Goal: Task Accomplishment & Management: Manage account settings

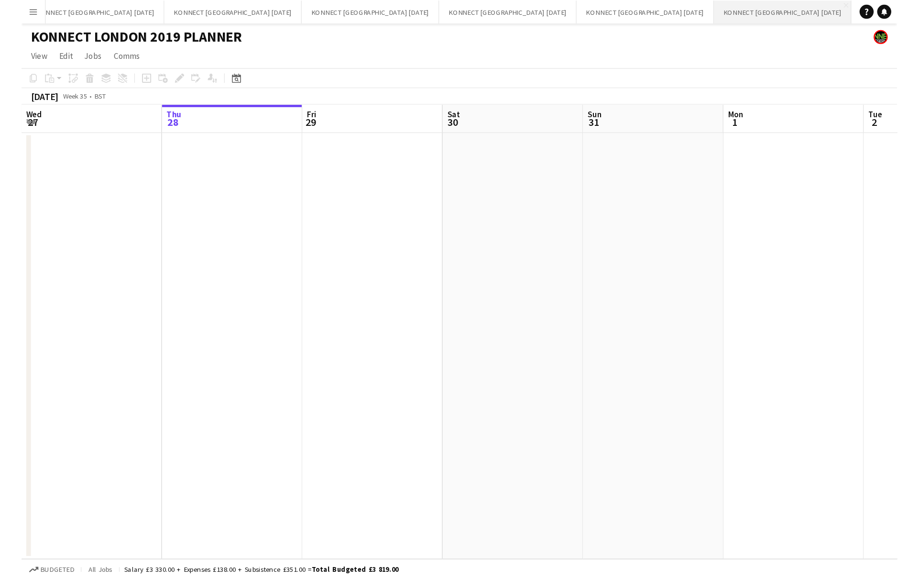
scroll to position [0, 229]
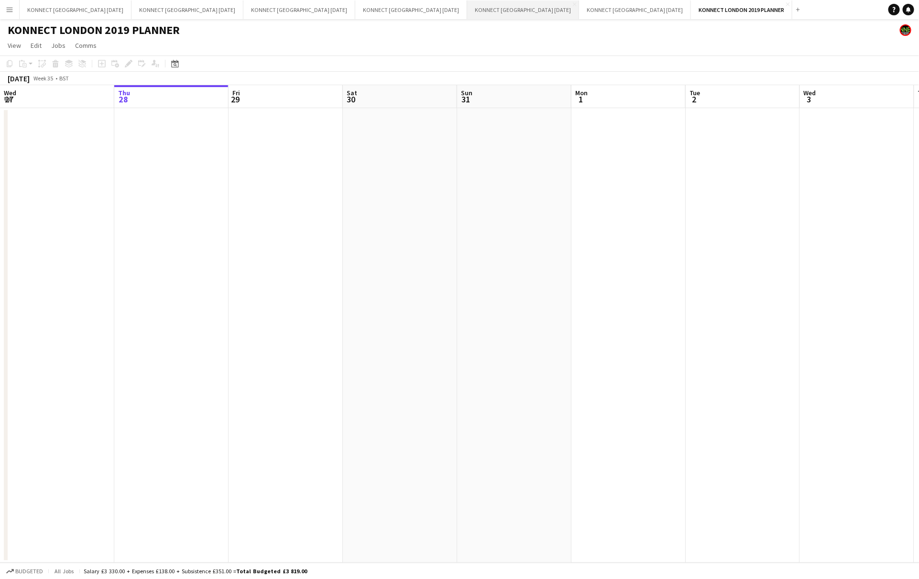
click at [467, 11] on button "KONNECT [GEOGRAPHIC_DATA] [DATE] Close" at bounding box center [523, 9] width 112 height 19
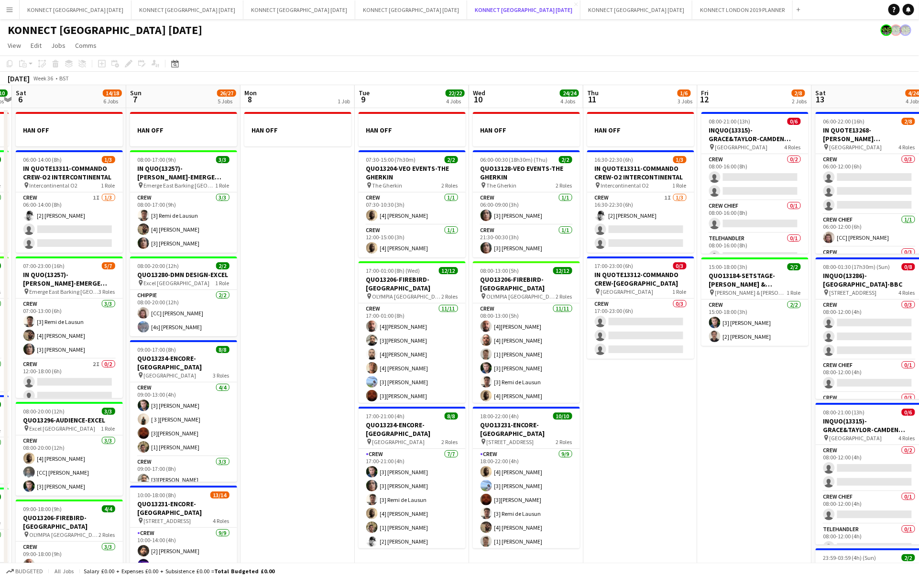
scroll to position [0, 338]
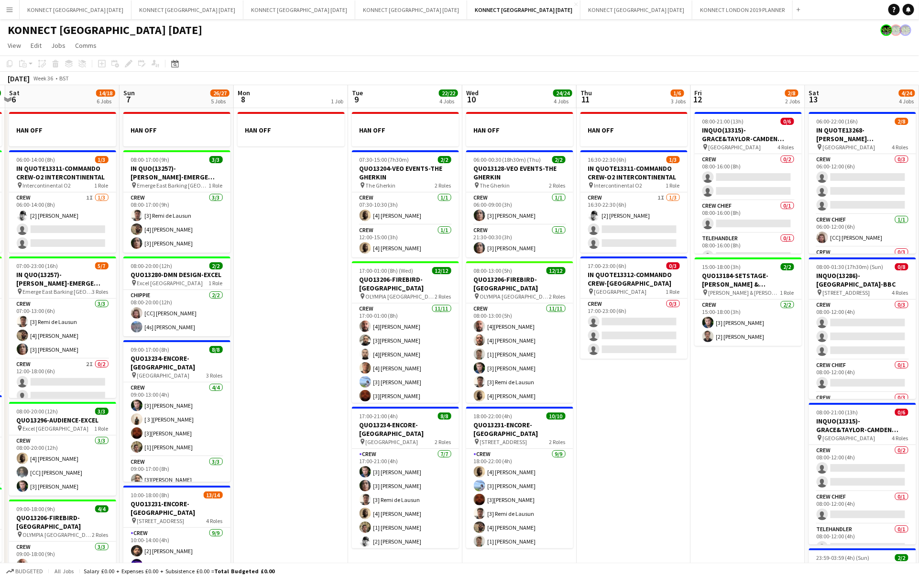
click at [642, 431] on app-date-cell "HAN OFF 16:30-22:30 (6h) 1/3 IN QUOTE13311-COMMANDO CREW-O2 INTERCONTINENTAL pi…" at bounding box center [634, 431] width 114 height 646
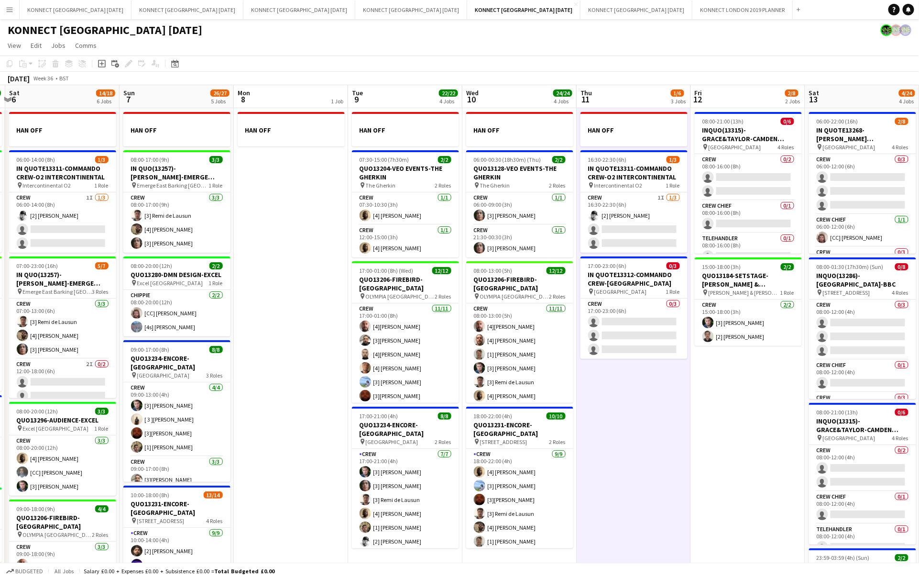
click at [642, 431] on app-date-cell "HAN OFF 16:30-22:30 (6h) 1/3 IN QUOTE13311-COMMANDO CREW-O2 INTERCONTINENTAL pi…" at bounding box center [634, 431] width 114 height 646
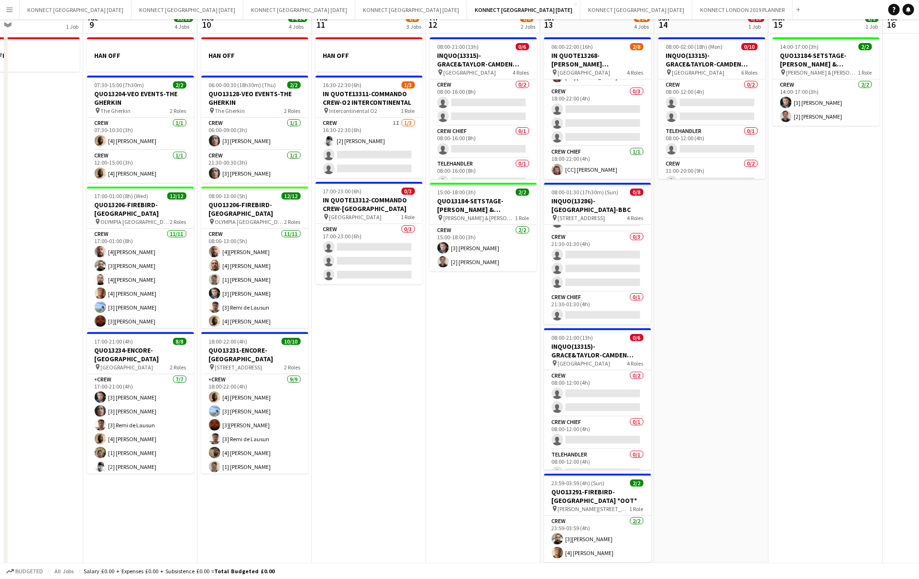
scroll to position [0, 0]
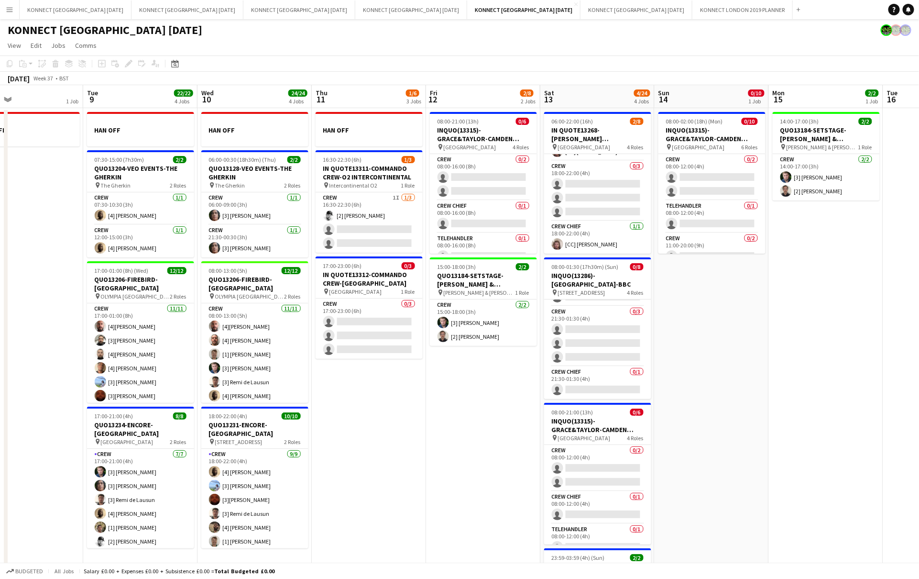
click at [500, 421] on app-date-cell "08:00-21:00 (13h) 0/6 INQUO(13315)-GRACE&TAYLOR-CAMDEN MUSIC FESTIVAL pin CAMDE…" at bounding box center [483, 431] width 114 height 646
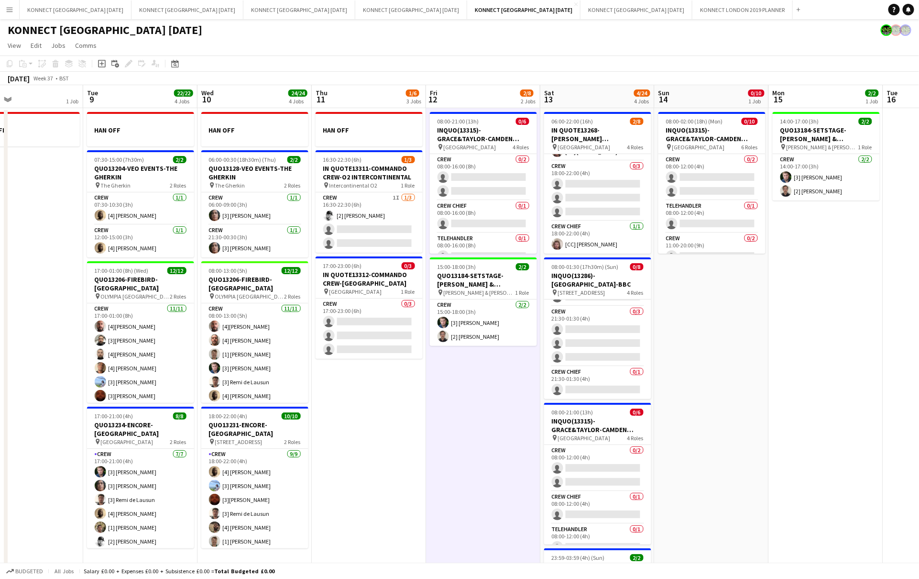
click at [500, 421] on app-date-cell "08:00-21:00 (13h) 0/6 INQUO(13315)-GRACE&TAYLOR-CAMDEN MUSIC FESTIVAL pin CAMDE…" at bounding box center [483, 431] width 114 height 646
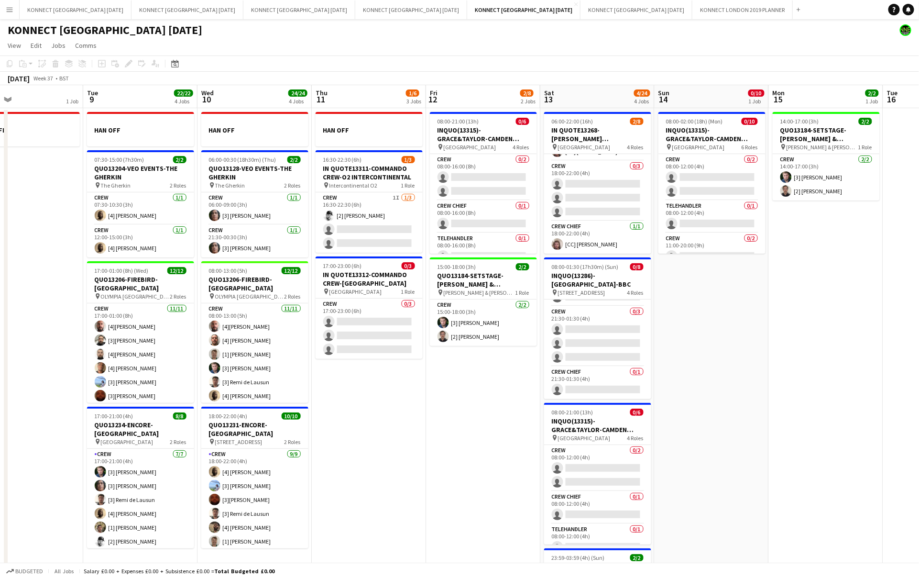
click at [473, 412] on app-date-cell "08:00-21:00 (13h) 0/6 INQUO(13315)-GRACE&TAYLOR-CAMDEN MUSIC FESTIVAL pin CAMDE…" at bounding box center [483, 431] width 114 height 646
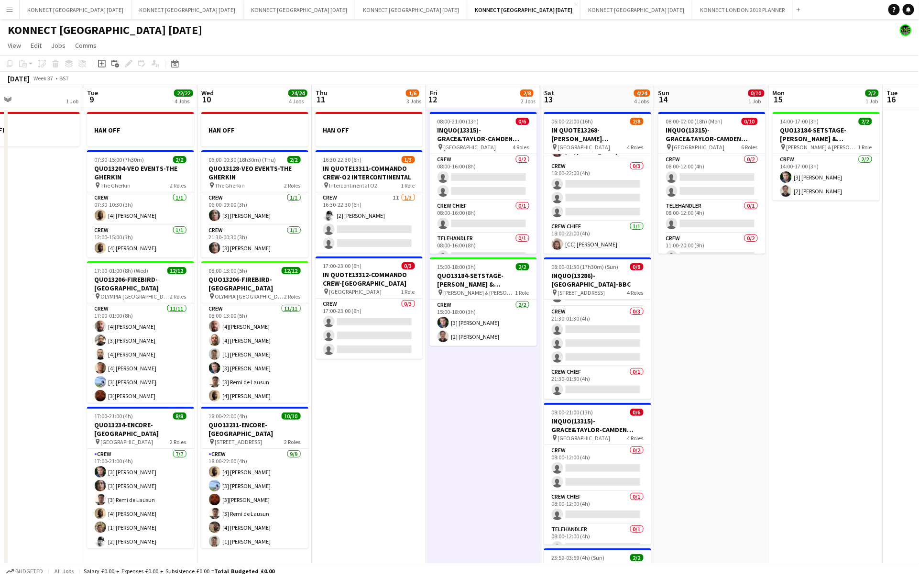
click at [473, 412] on app-date-cell "08:00-21:00 (13h) 0/6 INQUO(13315)-GRACE&TAYLOR-CAMDEN MUSIC FESTIVAL pin CAMDE…" at bounding box center [483, 431] width 114 height 646
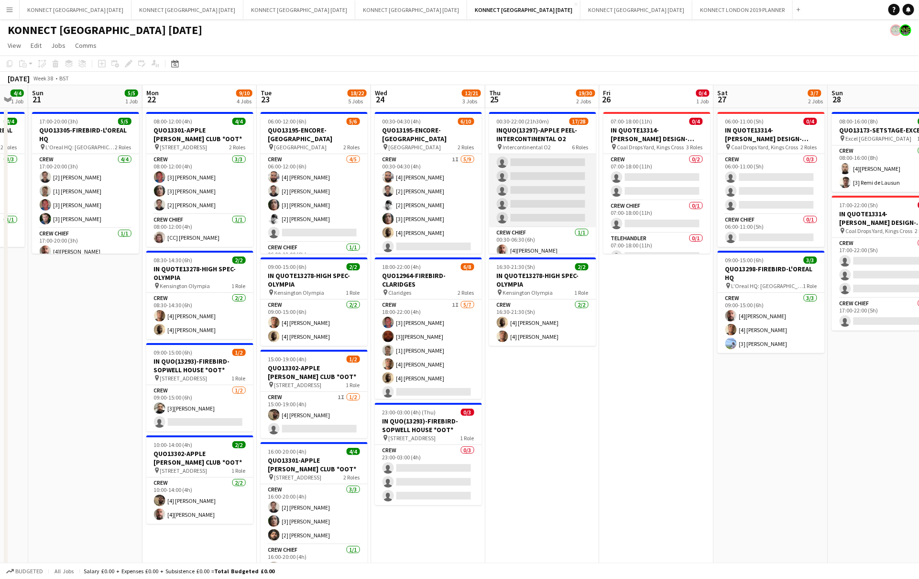
click at [562, 183] on app-card-role "Crew 4I [DATE] 00:30-06:30 (6h) [2] [PERSON_NAME] [1] [PERSON_NAME] [3] [PERSON…" at bounding box center [542, 155] width 107 height 143
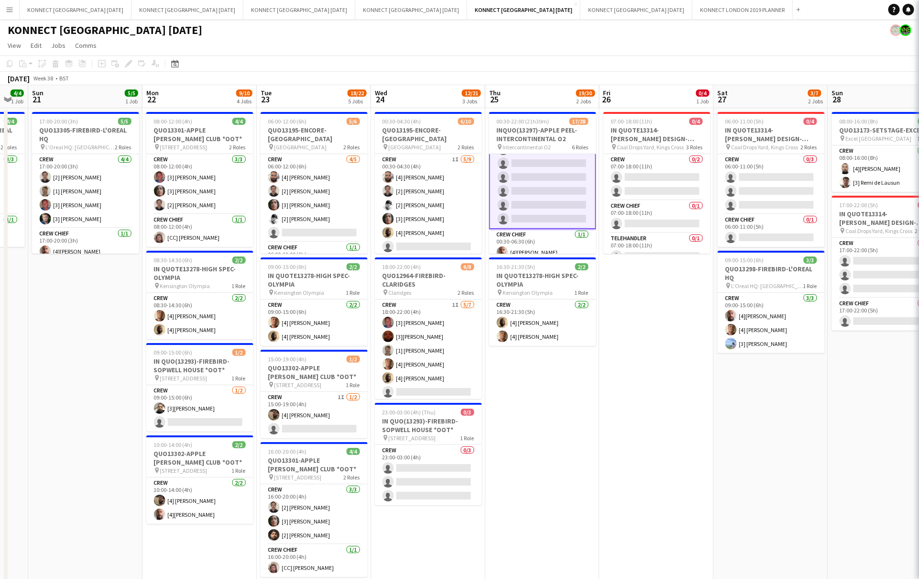
scroll to position [71, 0]
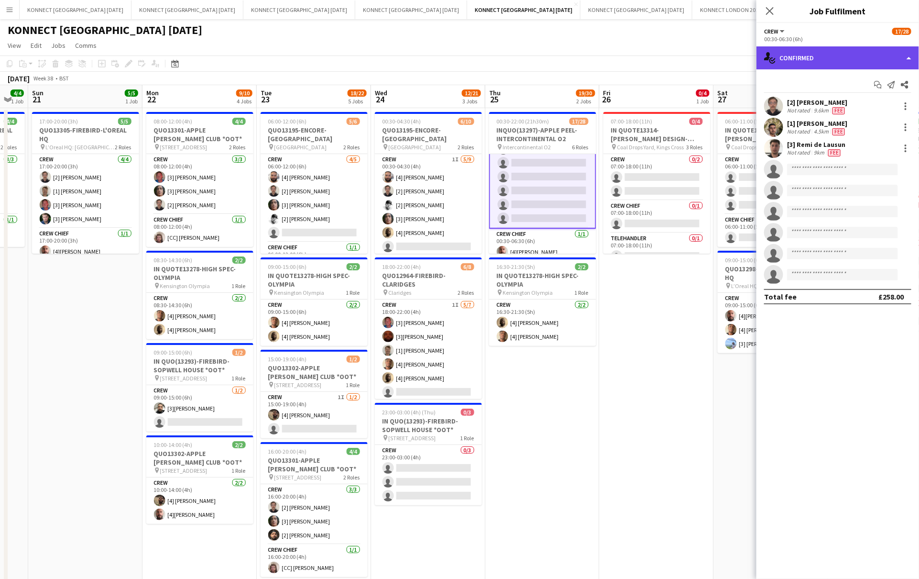
click at [713, 52] on div "single-neutral-actions-check-2 Confirmed" at bounding box center [838, 57] width 163 height 23
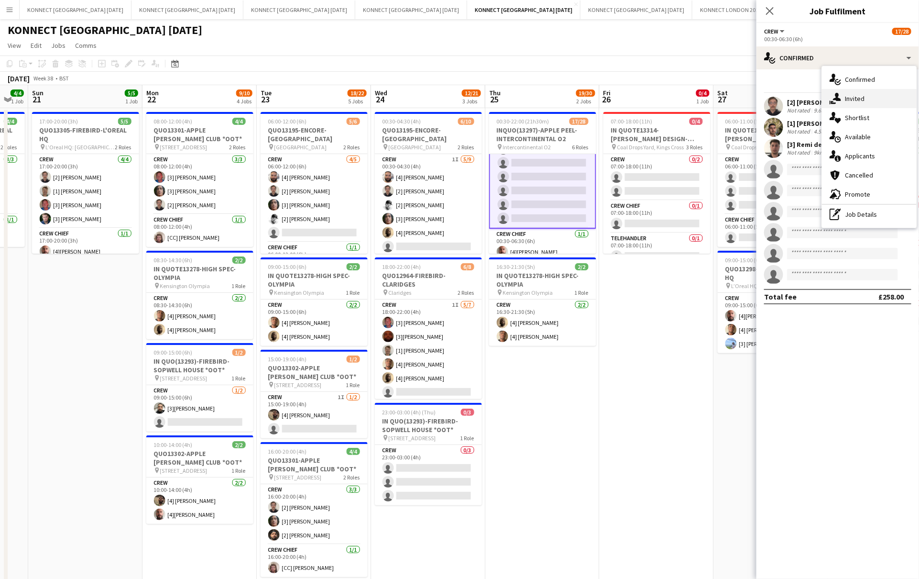
click at [713, 103] on div "single-neutral-actions-share-1 Invited" at bounding box center [869, 98] width 95 height 19
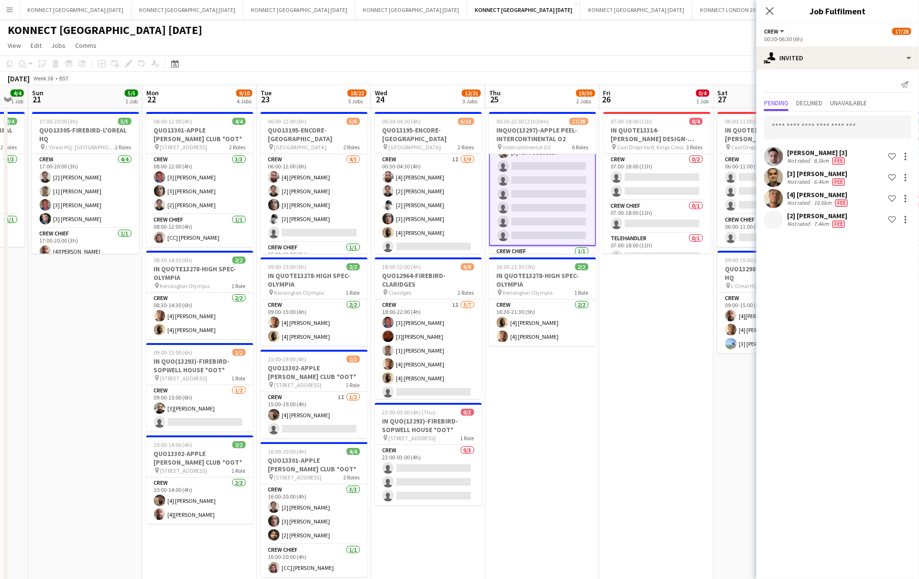
scroll to position [55, 0]
click at [713, 103] on span "Declined" at bounding box center [809, 102] width 26 height 7
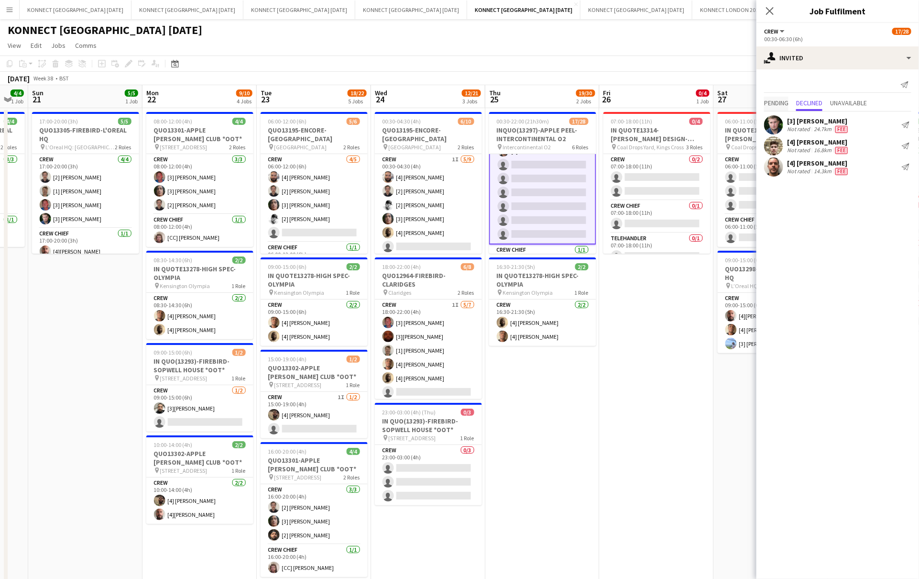
click at [713, 102] on span "Pending" at bounding box center [776, 102] width 24 height 7
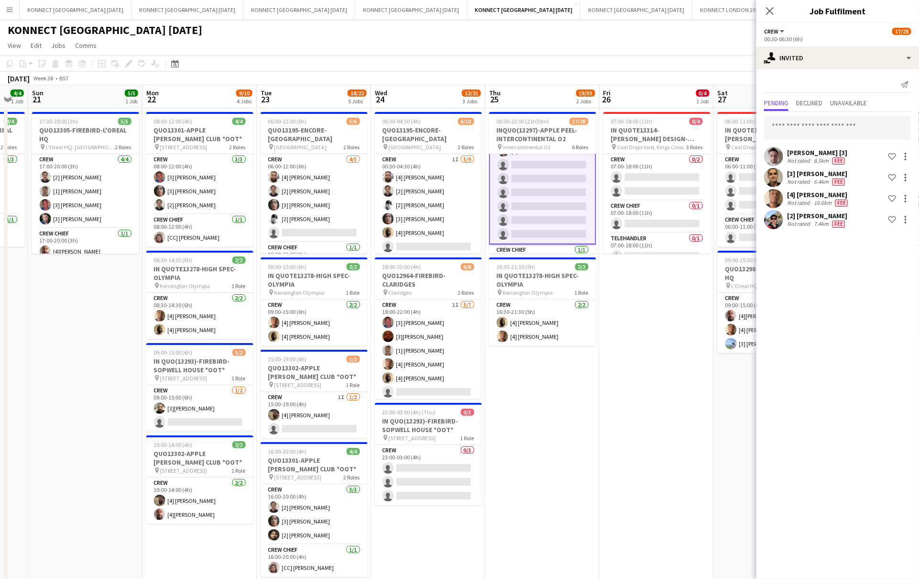
click at [659, 365] on app-date-cell "07:00-18:00 (11h) 0/4 IN QUOTE13314-[PERSON_NAME] DESIGN-KINGS CROSS pin Coal D…" at bounding box center [657, 431] width 114 height 646
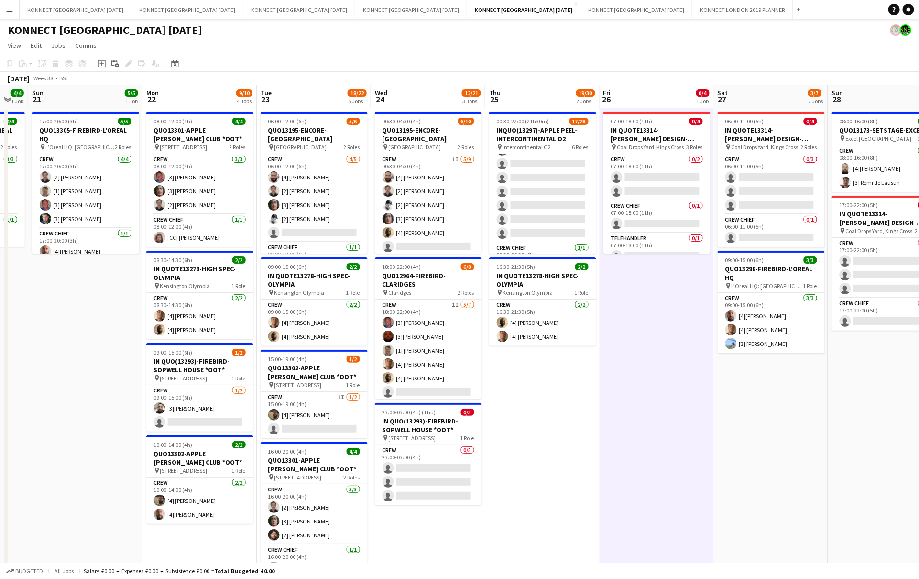
scroll to position [54, 0]
click at [659, 365] on app-date-cell "07:00-18:00 (11h) 0/4 IN QUOTE13314-[PERSON_NAME] DESIGN-KINGS CROSS pin Coal D…" at bounding box center [657, 431] width 114 height 646
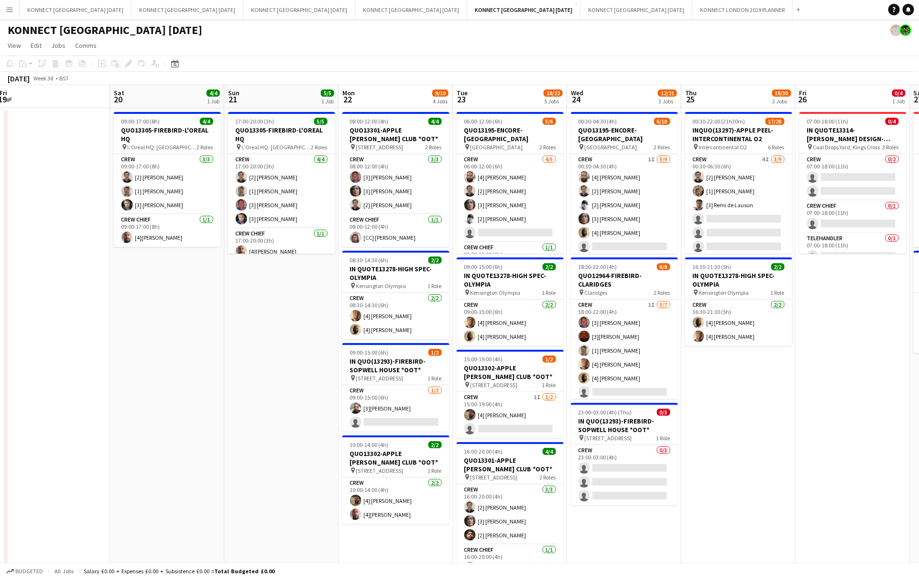
scroll to position [0, 235]
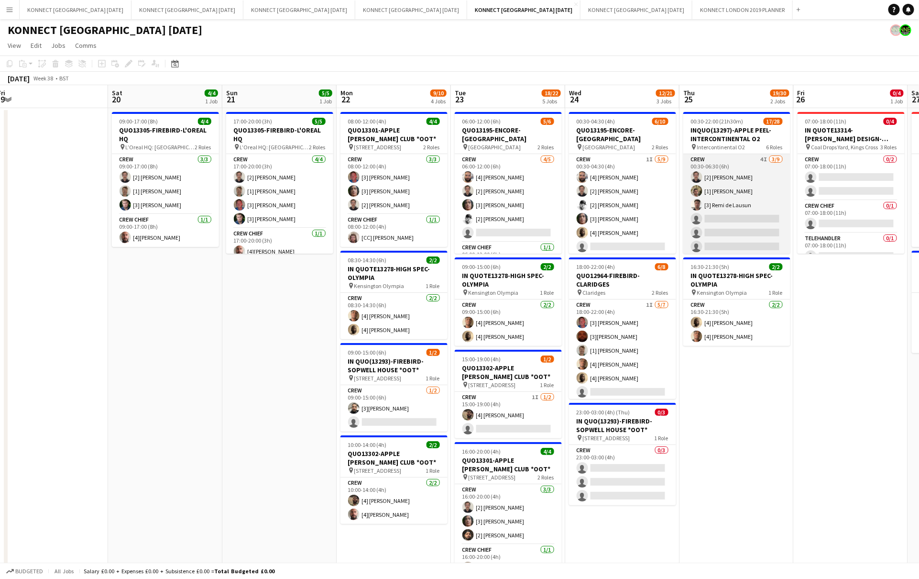
click at [713, 229] on app-card-role "Crew 4I [DATE] 00:30-06:30 (6h) [2] [PERSON_NAME] [1] [PERSON_NAME] [3] [PERSON…" at bounding box center [736, 225] width 107 height 143
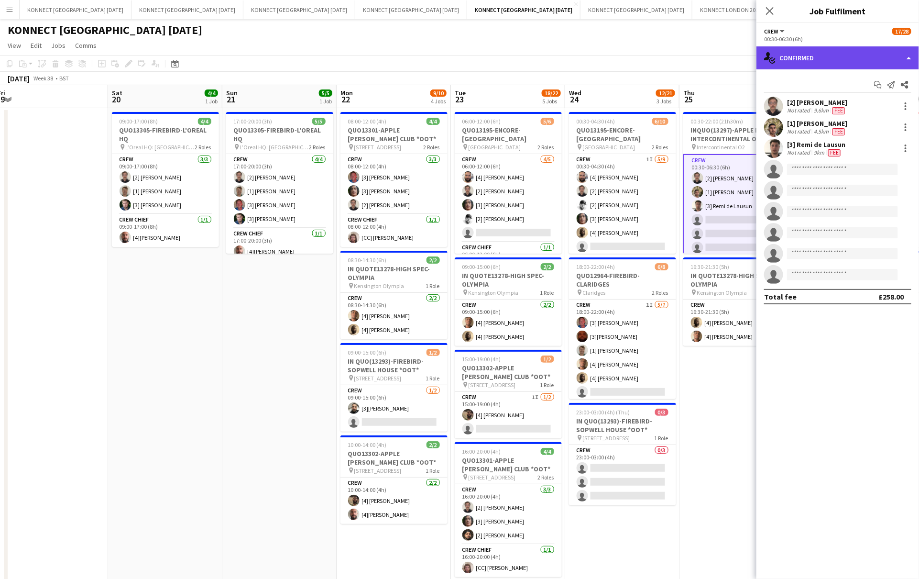
click at [713, 67] on div "single-neutral-actions-check-2 Confirmed" at bounding box center [838, 57] width 163 height 23
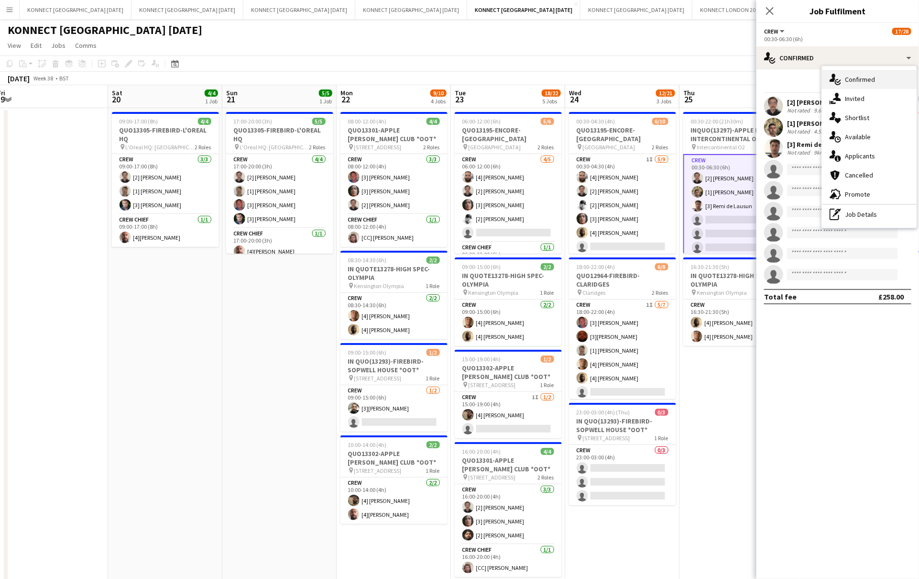
click at [713, 86] on div "single-neutral-actions-check-2 Confirmed" at bounding box center [869, 79] width 95 height 19
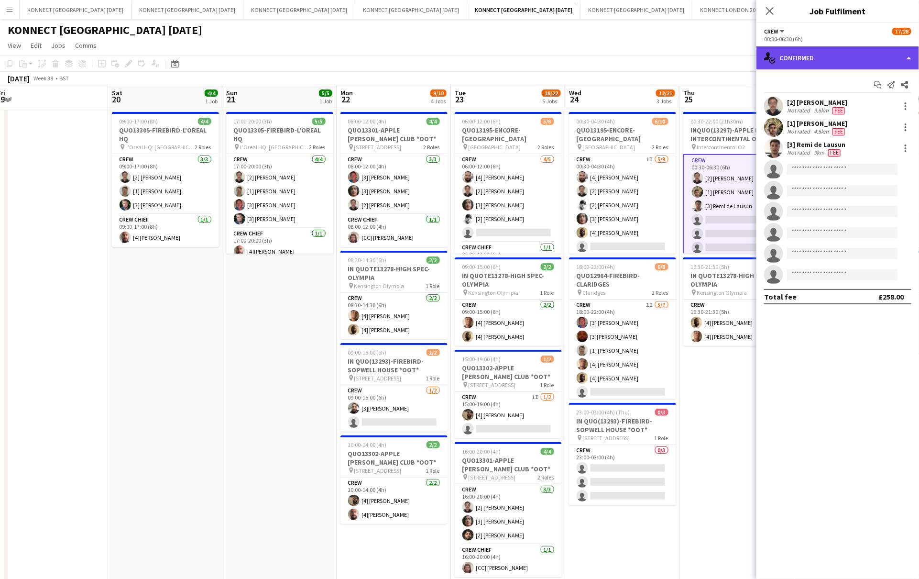
click at [713, 46] on div "single-neutral-actions-check-2 Confirmed" at bounding box center [838, 57] width 163 height 23
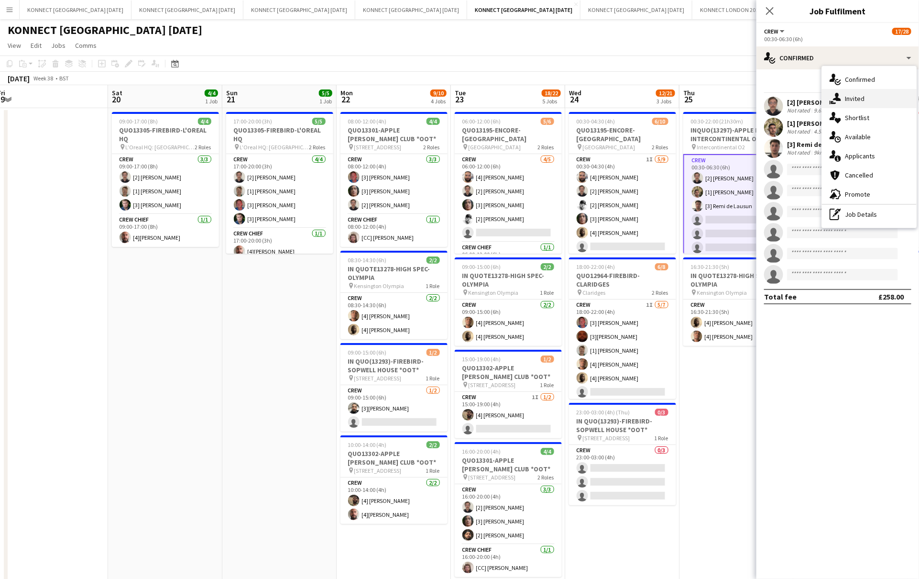
click at [713, 102] on div "single-neutral-actions-share-1 Invited" at bounding box center [869, 98] width 95 height 19
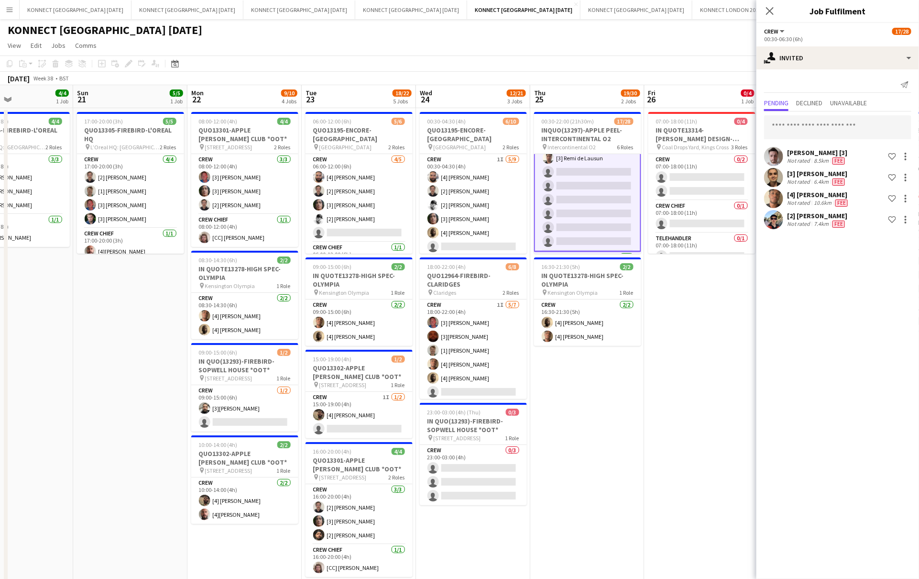
scroll to position [46, 0]
click at [713, 110] on span "Declined" at bounding box center [809, 104] width 26 height 14
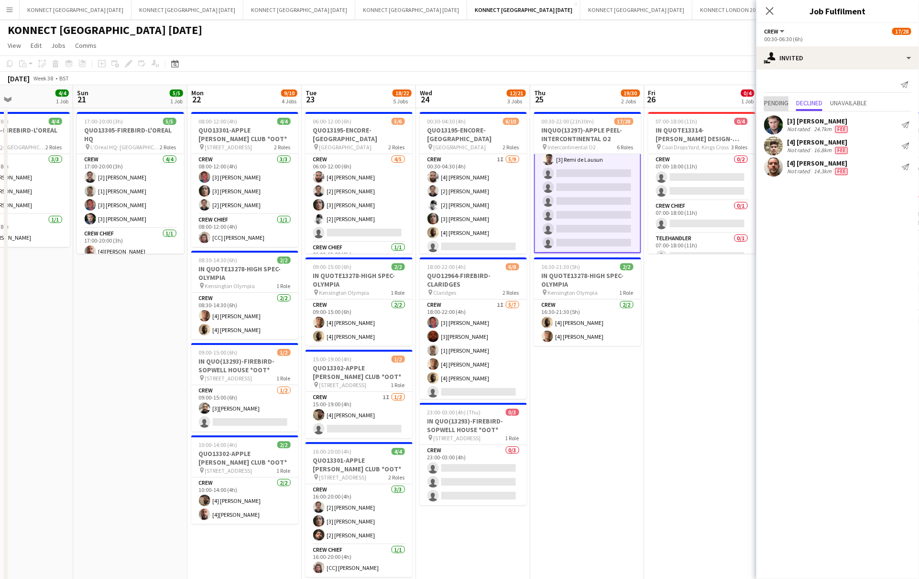
click at [713, 103] on span "Pending" at bounding box center [776, 102] width 24 height 7
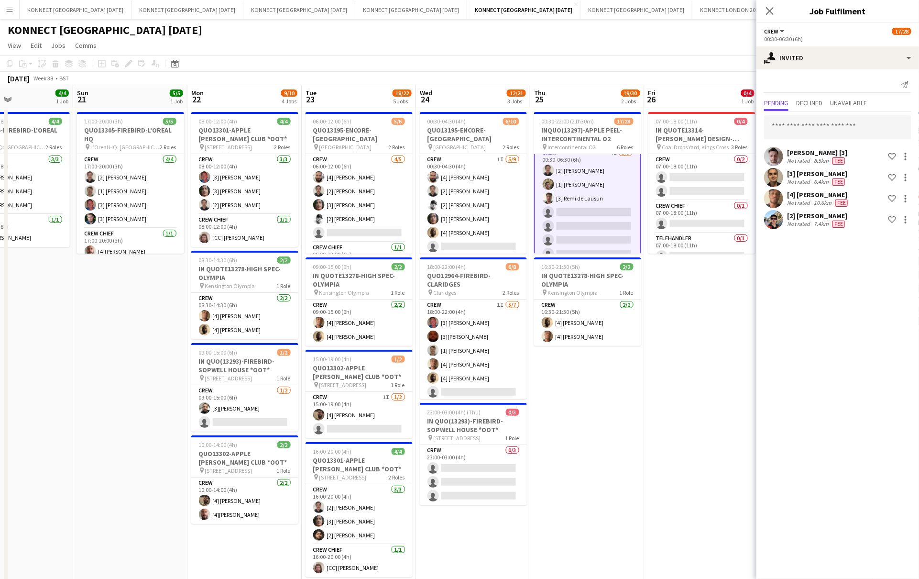
scroll to position [6, 0]
click at [713, 102] on span "Declined" at bounding box center [809, 102] width 26 height 7
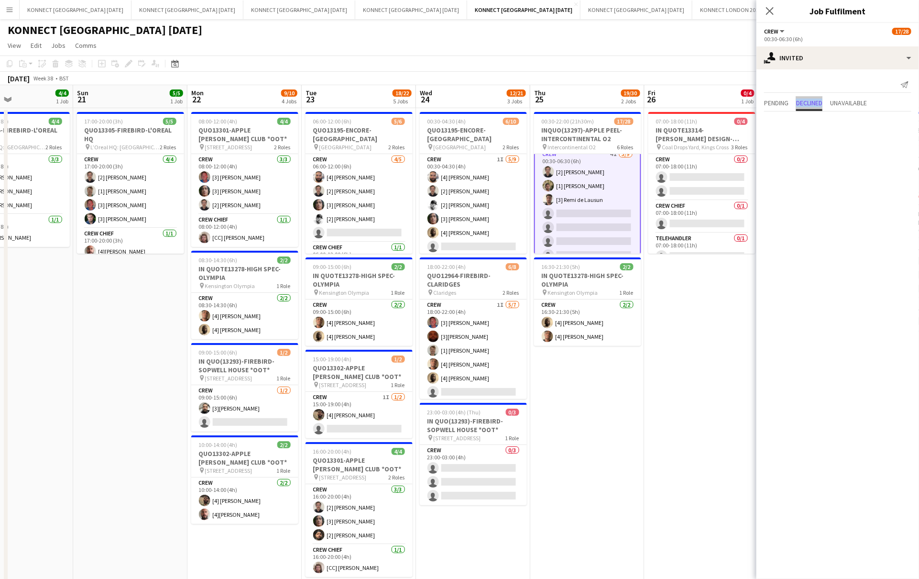
click at [713, 102] on span "Declined" at bounding box center [809, 102] width 26 height 7
click at [713, 100] on span "Pending" at bounding box center [776, 102] width 24 height 7
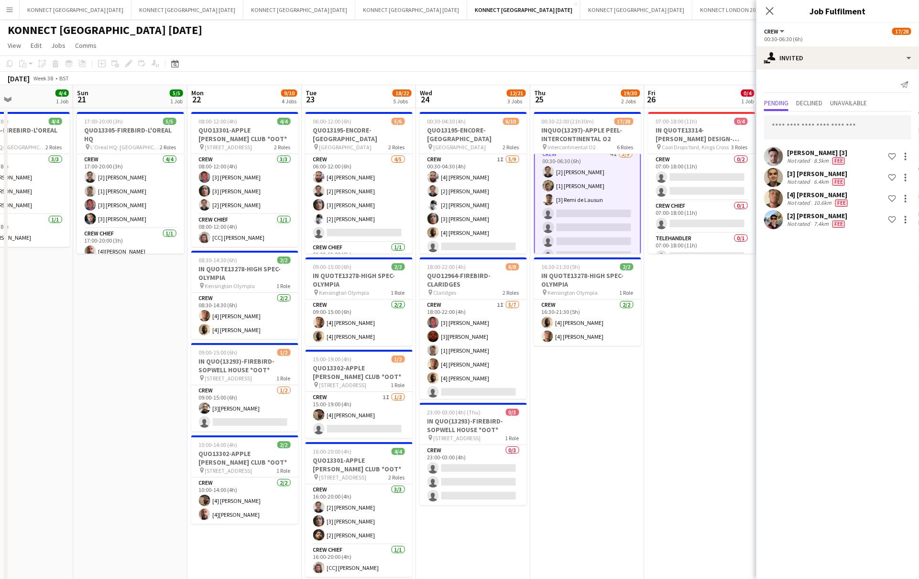
click at [612, 471] on app-date-cell "00:30-22:00 (21h30m) 17/28 INQUO(13297)-APPLE PEEL-INTERCONTINENTAL O2 pin Inte…" at bounding box center [587, 431] width 114 height 646
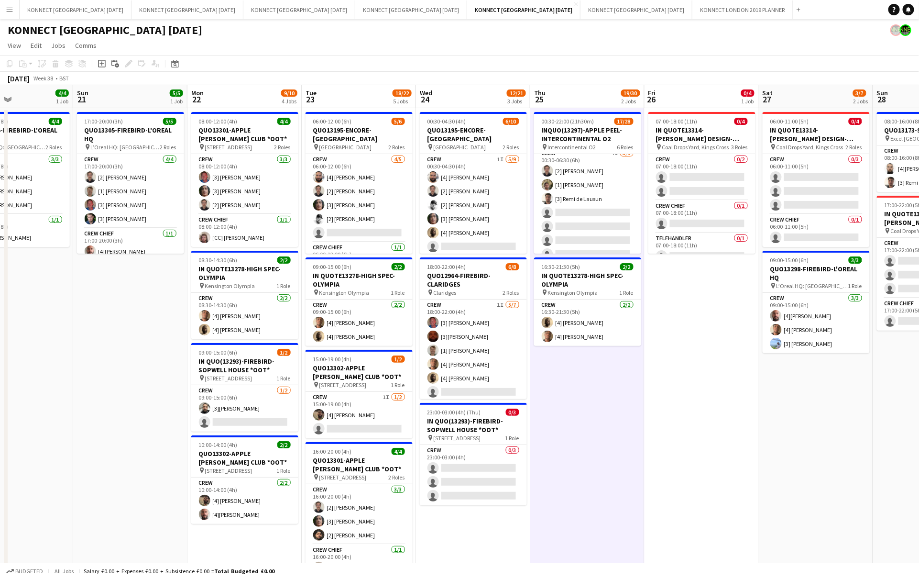
click at [612, 471] on app-date-cell "00:30-22:00 (21h30m) 17/28 INQUO(13297)-APPLE PEEL-INTERCONTINENTAL O2 pin Inte…" at bounding box center [587, 431] width 114 height 646
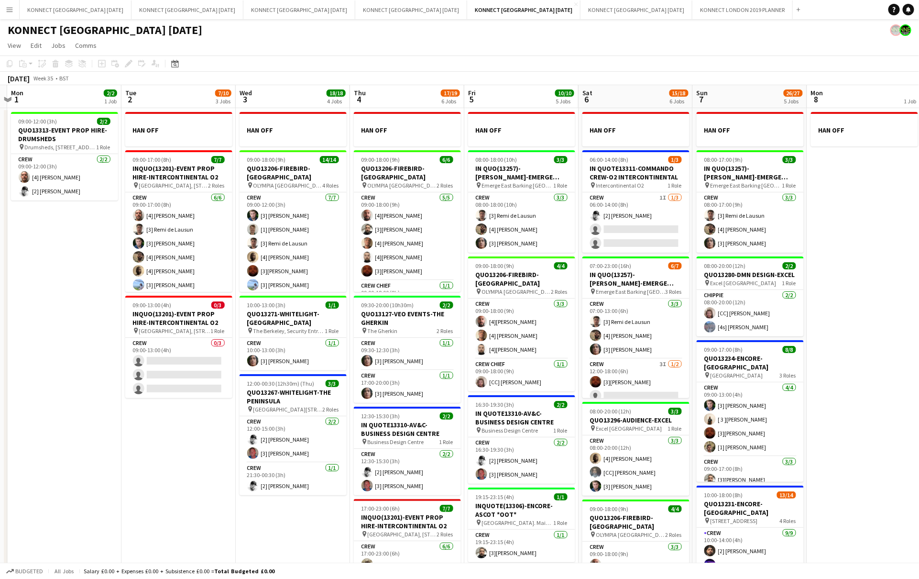
scroll to position [0, 329]
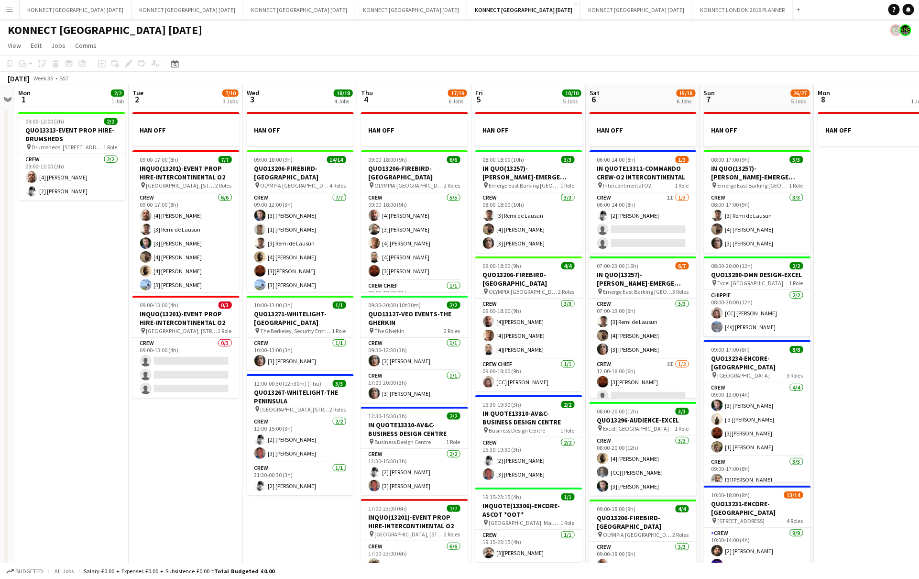
click at [713, 262] on app-date-cell "HAN OFF" at bounding box center [872, 431] width 114 height 646
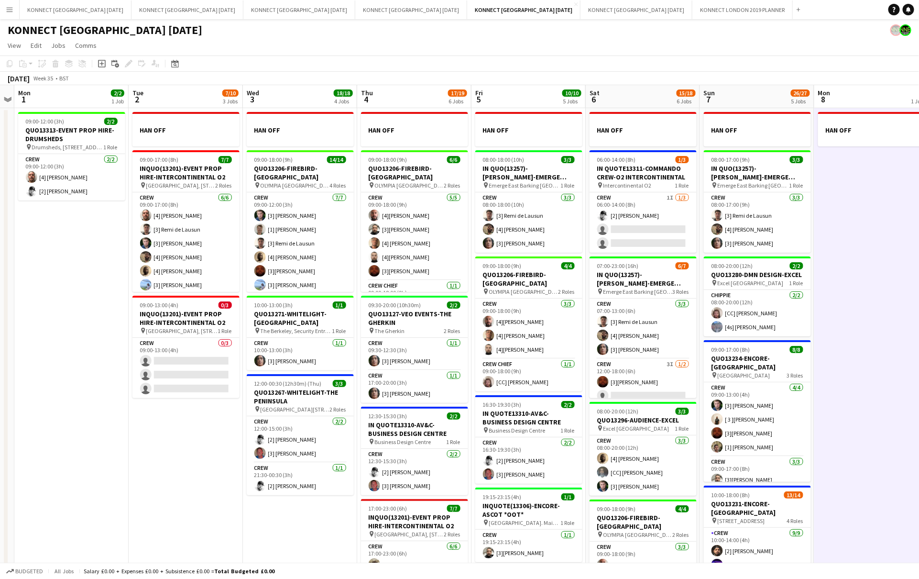
click at [713, 262] on app-date-cell "HAN OFF" at bounding box center [872, 431] width 114 height 646
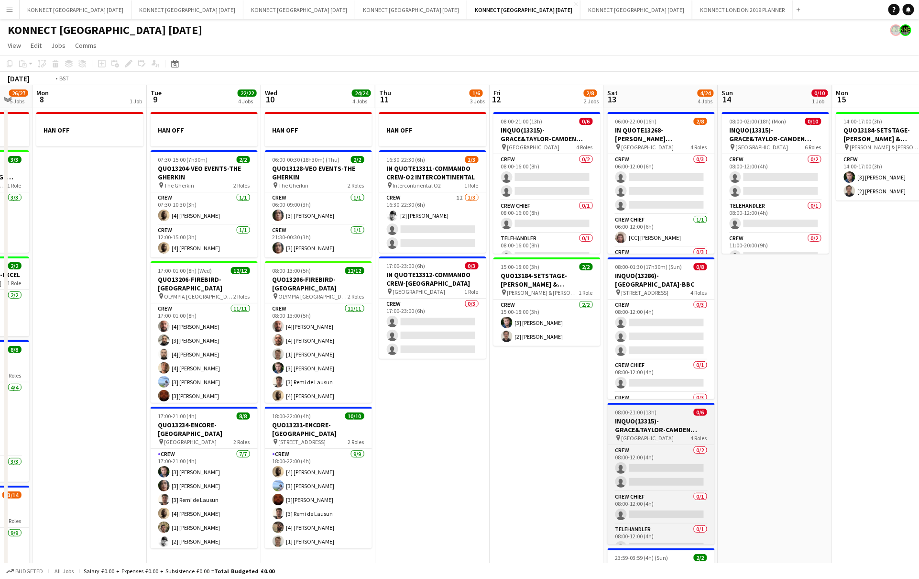
scroll to position [0, 477]
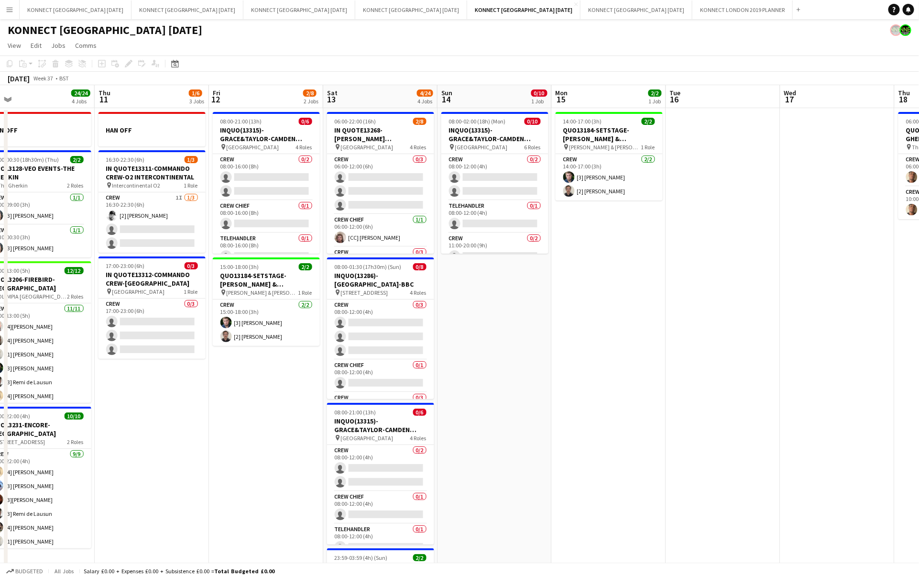
click at [713, 389] on app-date-cell at bounding box center [723, 431] width 114 height 646
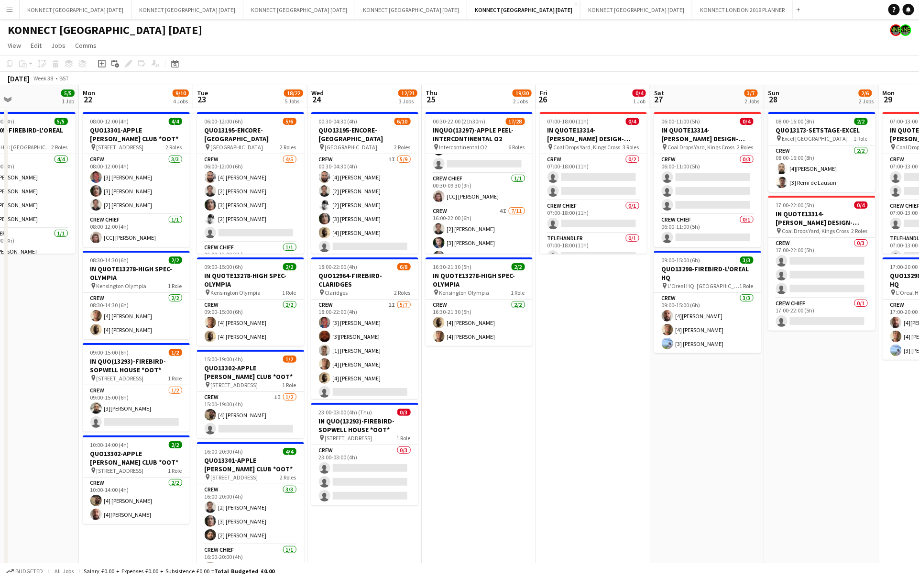
scroll to position [0, 259]
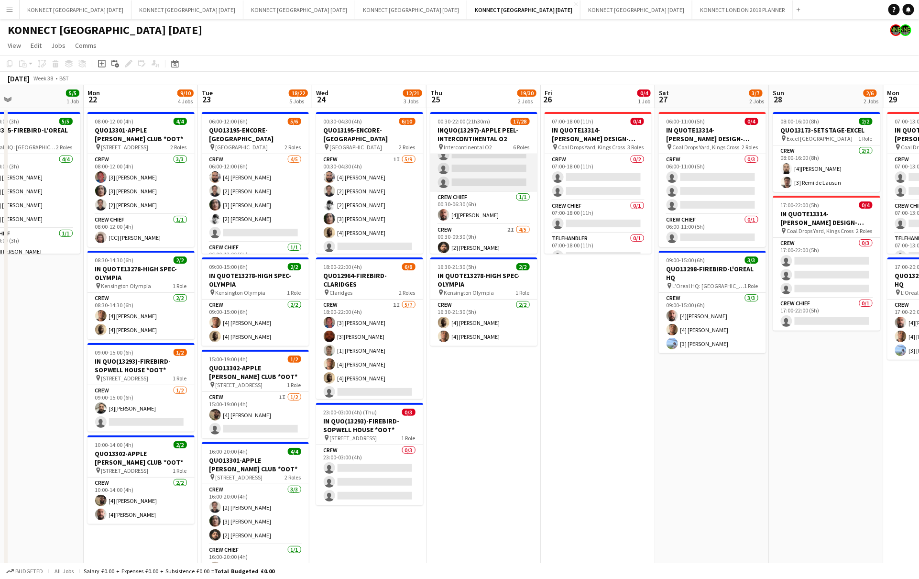
click at [500, 185] on app-card-role "Crew 4I [DATE] 00:30-06:30 (6h) [2] [PERSON_NAME] [1] [PERSON_NAME] [3] [PERSON…" at bounding box center [483, 119] width 107 height 143
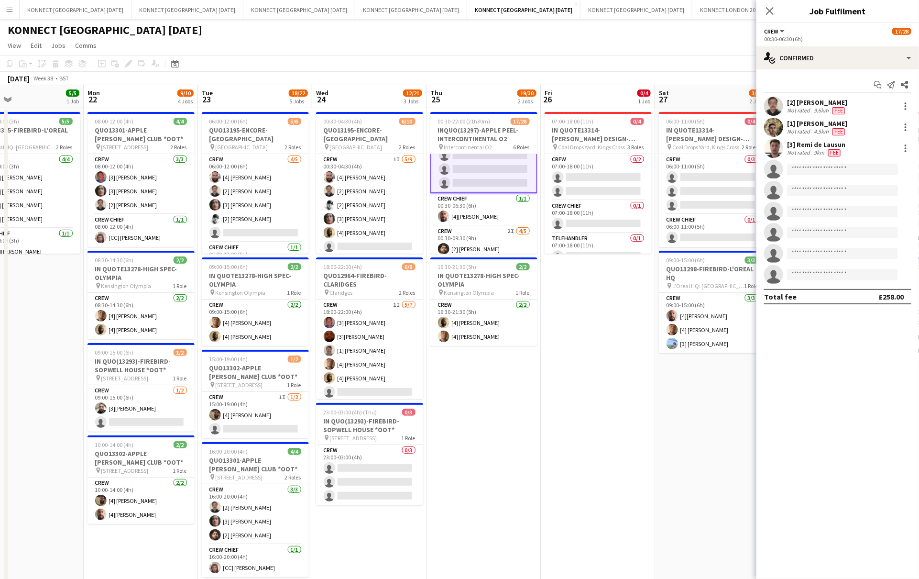
click at [713, 71] on div "Start chat Send notification Share [2] [PERSON_NAME] Not rated 9.6km Fee [1] An…" at bounding box center [838, 190] width 163 height 242
click at [713, 60] on div "single-neutral-actions-check-2 Confirmed" at bounding box center [838, 57] width 163 height 23
click at [713, 94] on div "single-neutral-actions-share-1 Invited" at bounding box center [869, 98] width 95 height 19
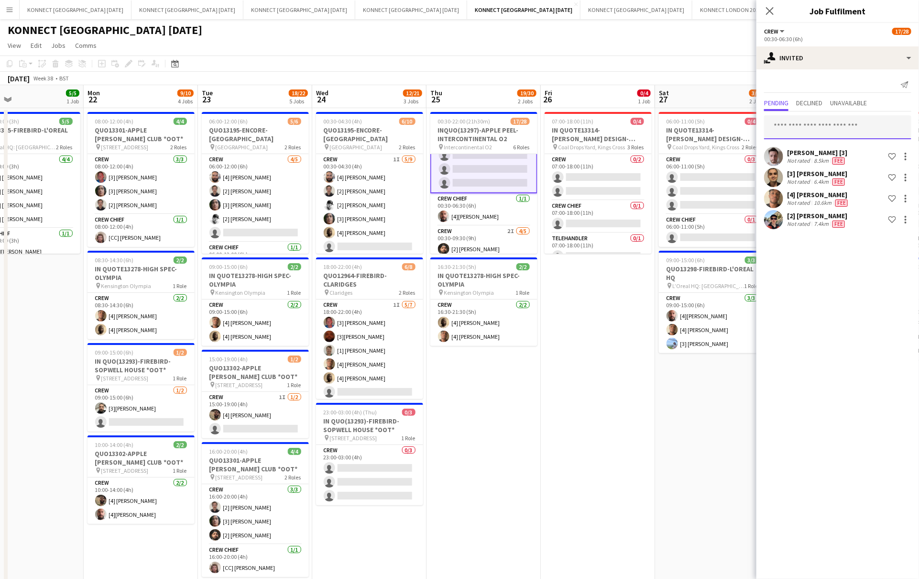
click at [713, 126] on input "text" at bounding box center [837, 127] width 147 height 24
type input "*****"
click at [713, 155] on span "[EMAIL_ADDRESS][DOMAIN_NAME]" at bounding box center [838, 159] width 132 height 8
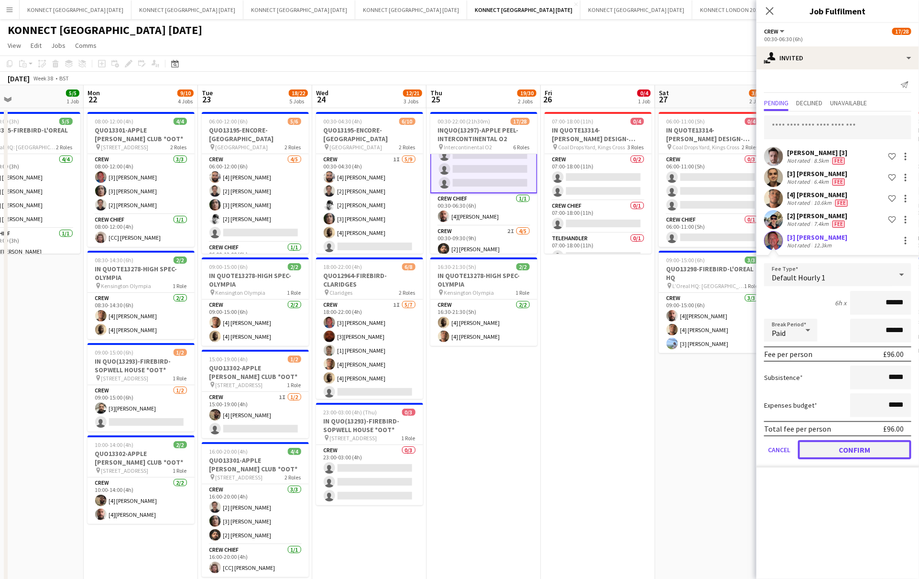
click at [713, 440] on button "Confirm" at bounding box center [854, 449] width 113 height 19
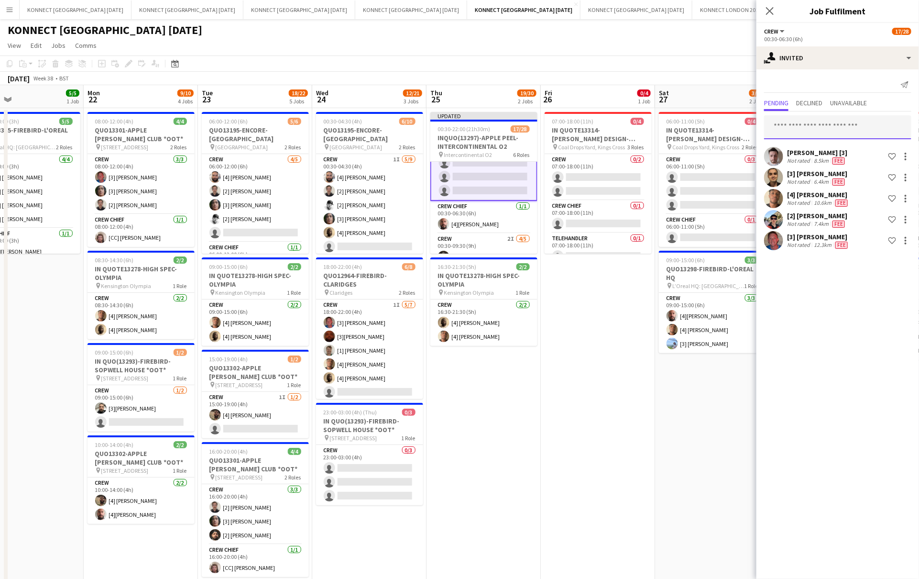
click at [713, 126] on input "text" at bounding box center [837, 127] width 147 height 24
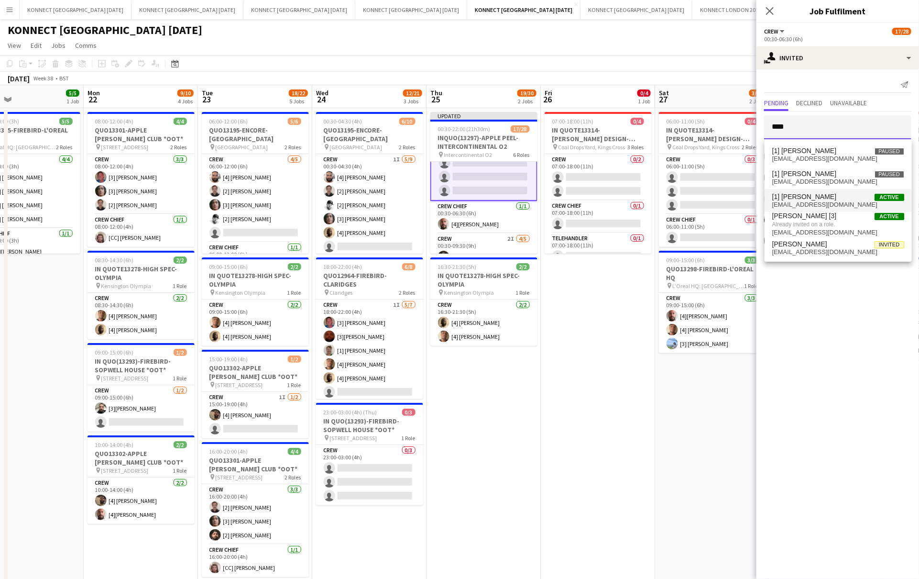
type input "****"
click at [713, 197] on span "[1] [PERSON_NAME] Active" at bounding box center [838, 197] width 132 height 8
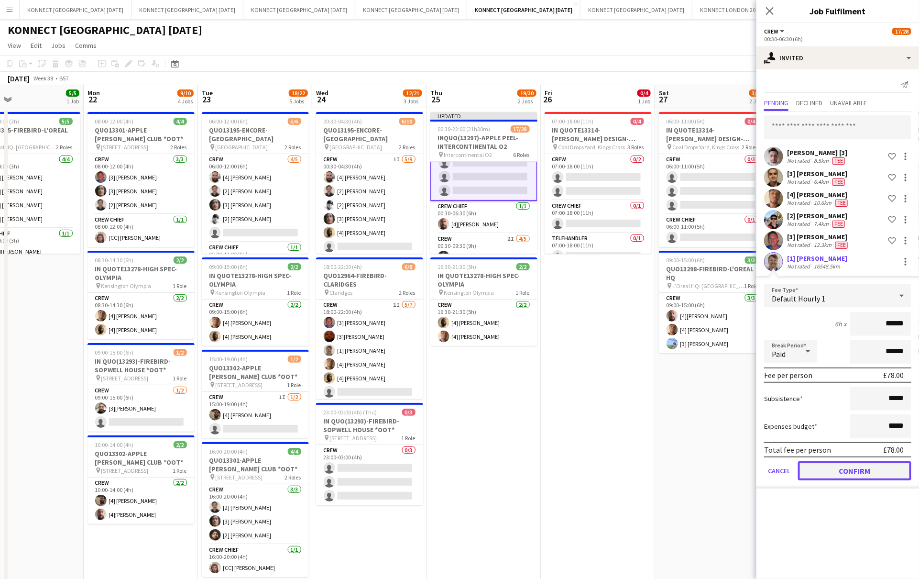
click at [713, 467] on button "Confirm" at bounding box center [854, 470] width 113 height 19
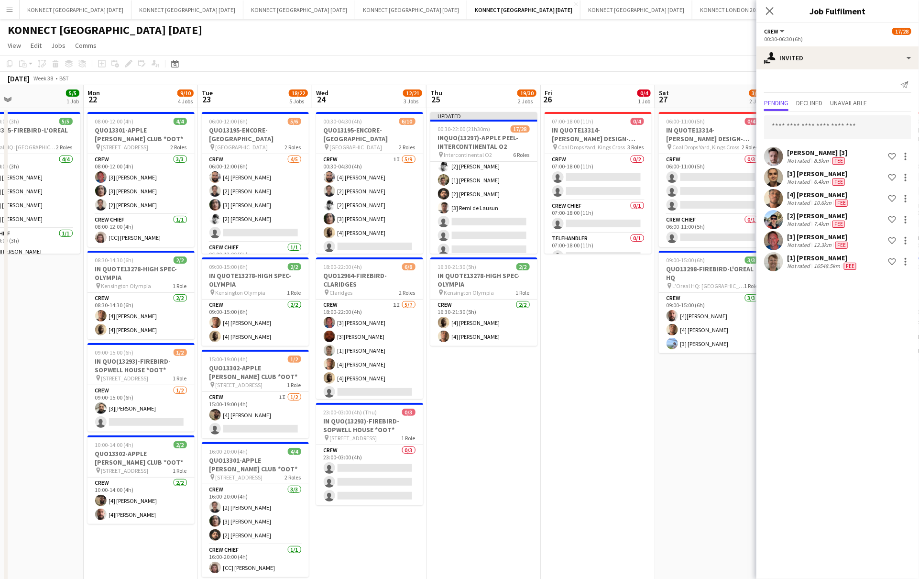
click at [505, 197] on app-card-role "Crew 4I [DATE] 16:00-22:00 (6h) [2] [PERSON_NAME] [3] [PERSON_NAME] [3] [PERSON…" at bounding box center [483, 186] width 107 height 171
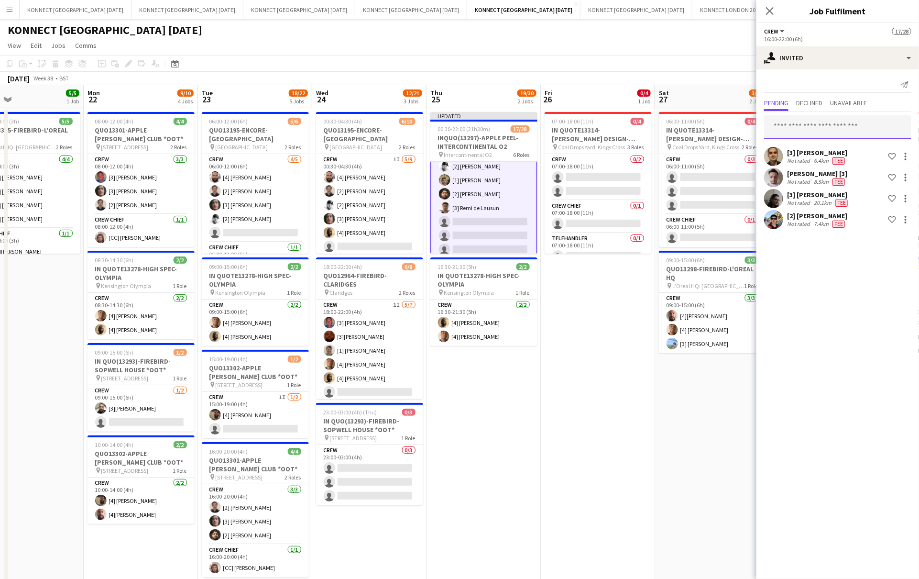
click at [713, 127] on input "text" at bounding box center [837, 127] width 147 height 24
type input "*****"
click at [713, 153] on span "[3] [PERSON_NAME] Active" at bounding box center [838, 151] width 132 height 8
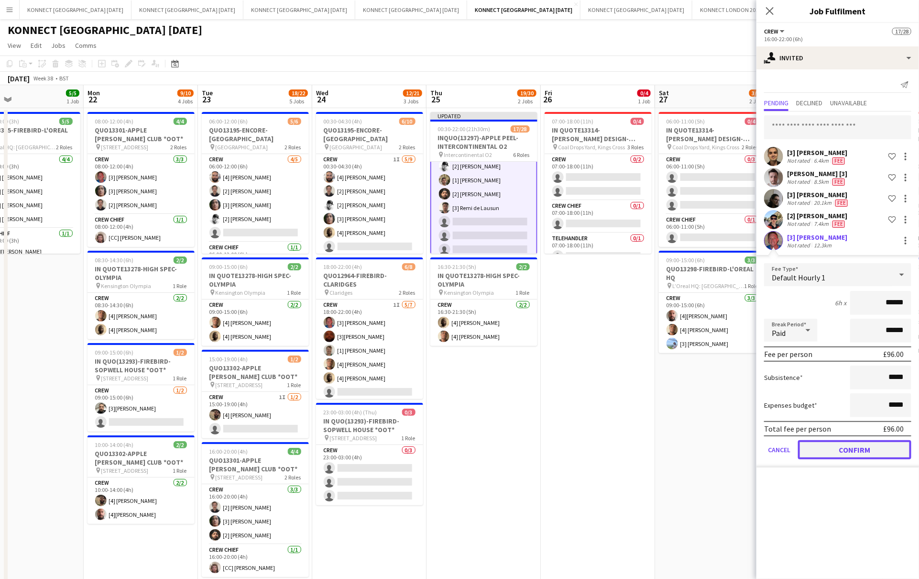
click at [713, 451] on button "Confirm" at bounding box center [854, 449] width 113 height 19
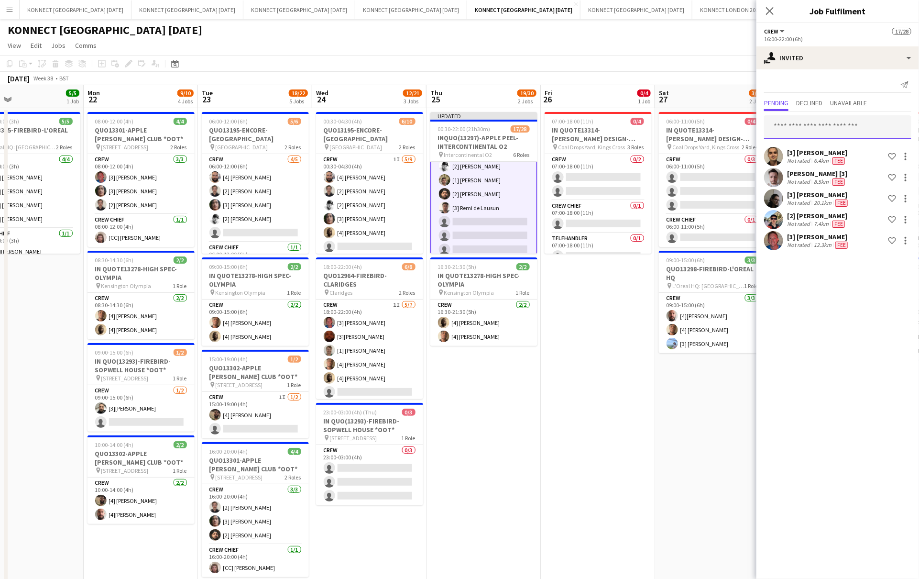
click at [713, 128] on input "text" at bounding box center [837, 127] width 147 height 24
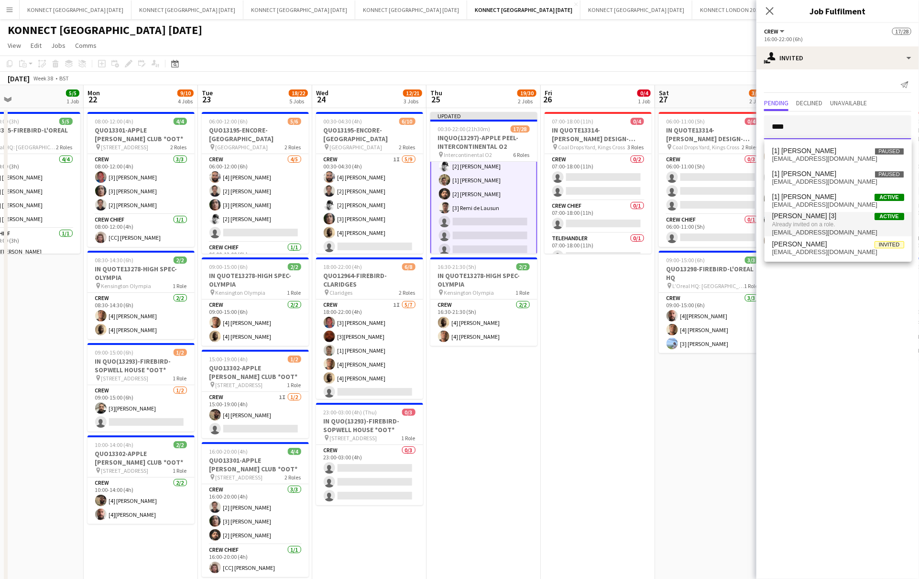
type input "****"
click at [713, 212] on span "[PERSON_NAME] [3] Active" at bounding box center [838, 216] width 132 height 8
type input "****"
click at [713, 195] on span "[1] [PERSON_NAME] Active" at bounding box center [838, 197] width 132 height 8
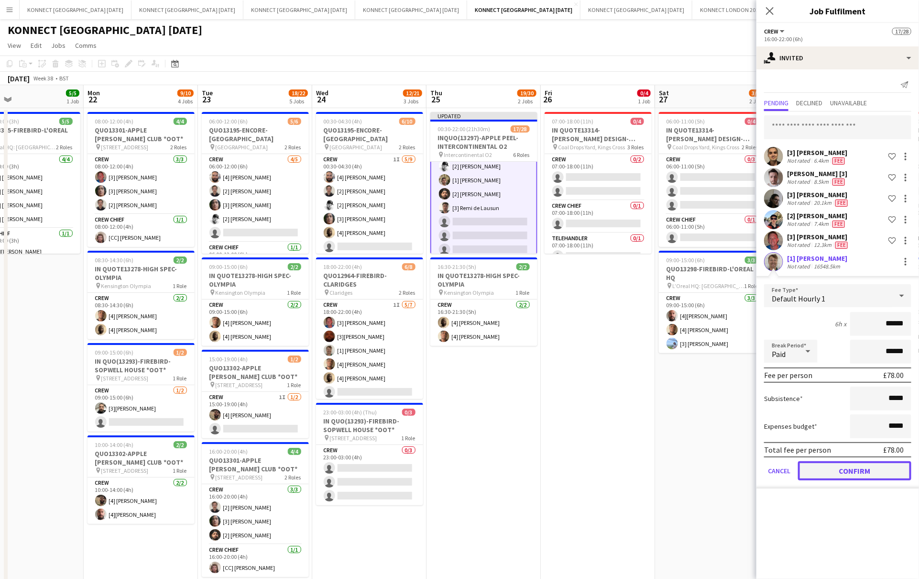
click at [713, 471] on button "Confirm" at bounding box center [854, 470] width 113 height 19
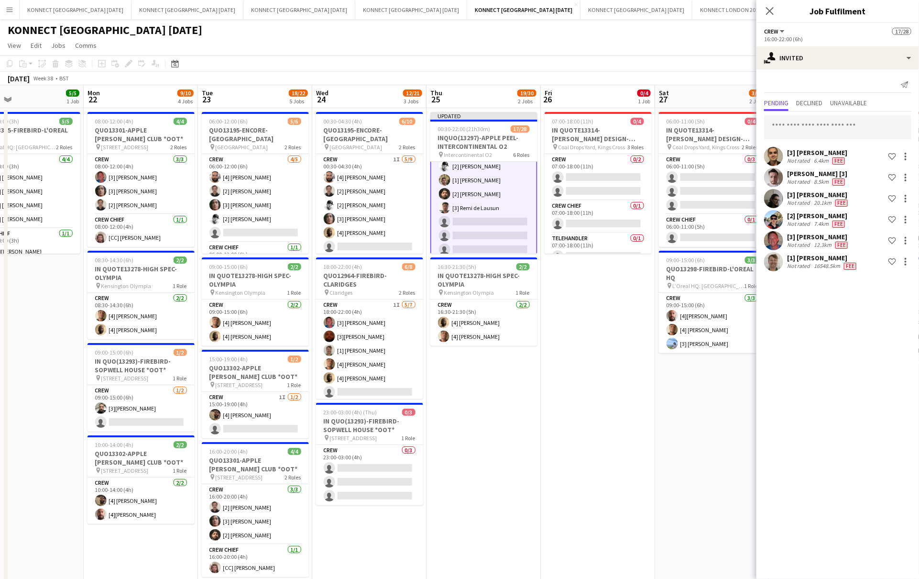
click at [699, 440] on app-date-cell "06:00-11:00 (5h) 0/4 IN QUOTE13314-[PERSON_NAME] DESIGN-KINGS CROSS pin Coal Dr…" at bounding box center [712, 431] width 114 height 646
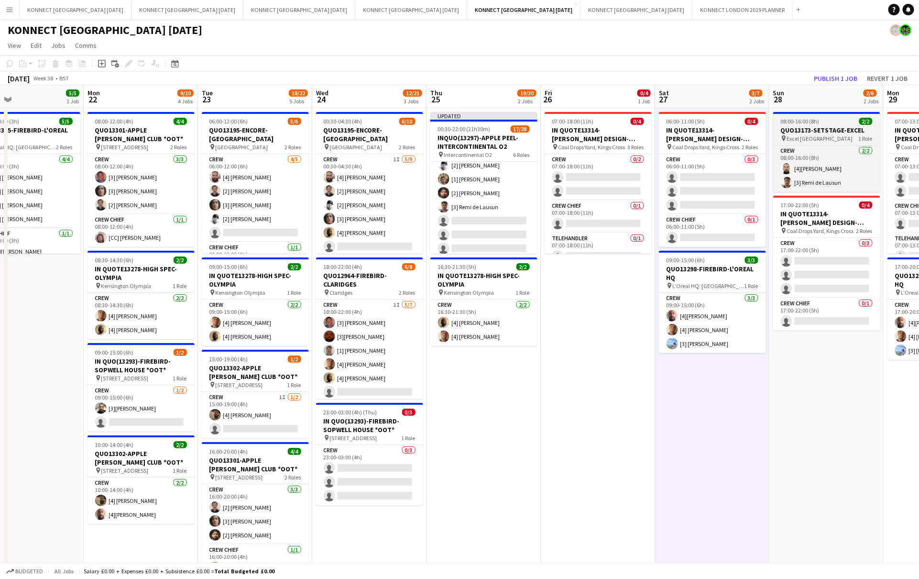
scroll to position [357, 0]
click at [713, 85] on app-board-header-date "Sun 28 2/6 2 Jobs" at bounding box center [827, 96] width 114 height 23
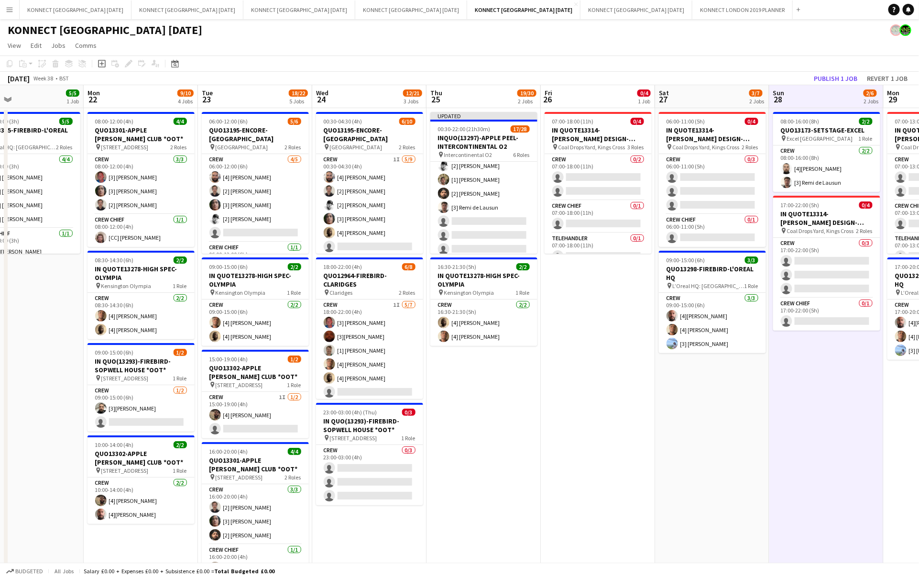
click at [713, 69] on app-toolbar "Copy Paste Paste Command V Paste with crew Command Shift V Paste linked Job [GE…" at bounding box center [459, 63] width 919 height 16
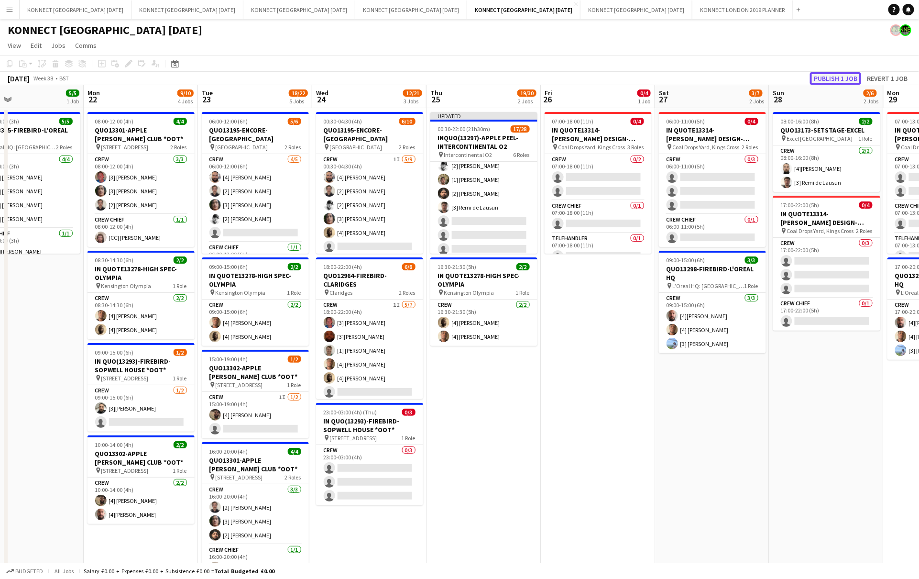
click at [713, 75] on button "Publish 1 job" at bounding box center [835, 78] width 51 height 12
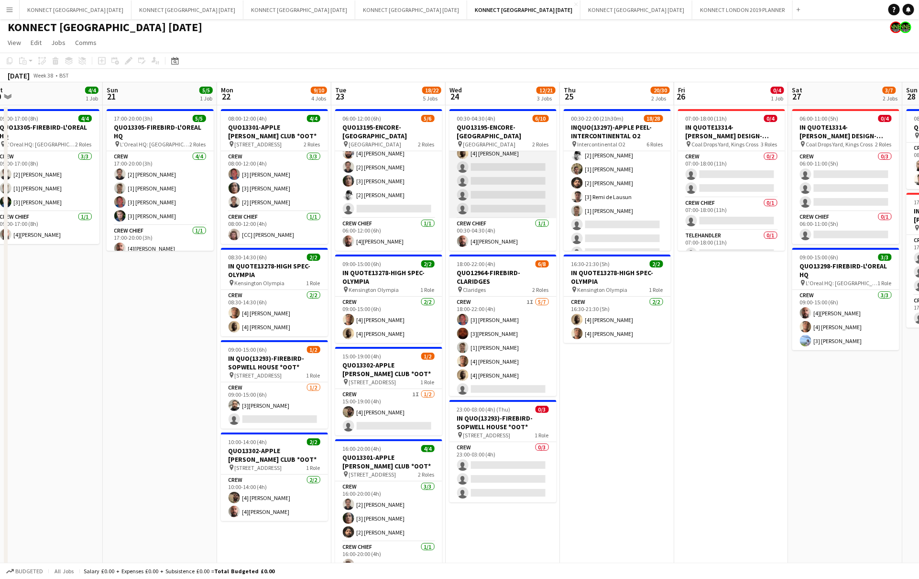
scroll to position [0, 0]
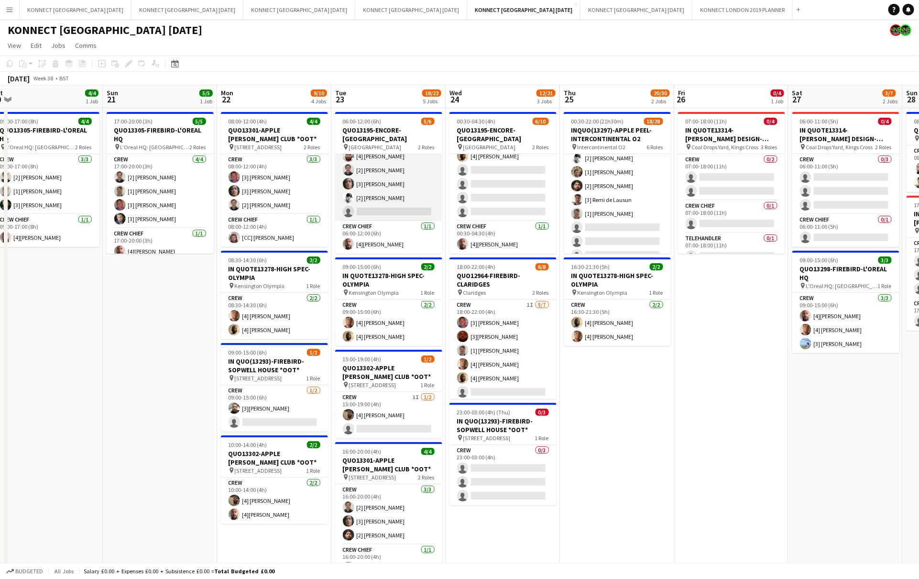
click at [395, 192] on app-card-role "Crew [DATE] 06:00-12:00 (6h) [4] [PERSON_NAME] [2] [PERSON_NAME] [3] [PERSON_NA…" at bounding box center [388, 177] width 107 height 88
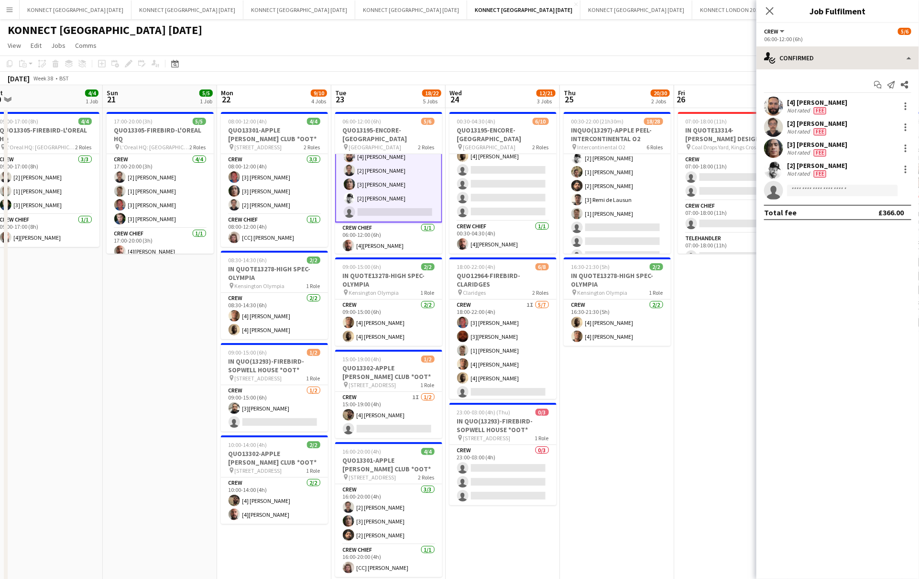
scroll to position [22, 0]
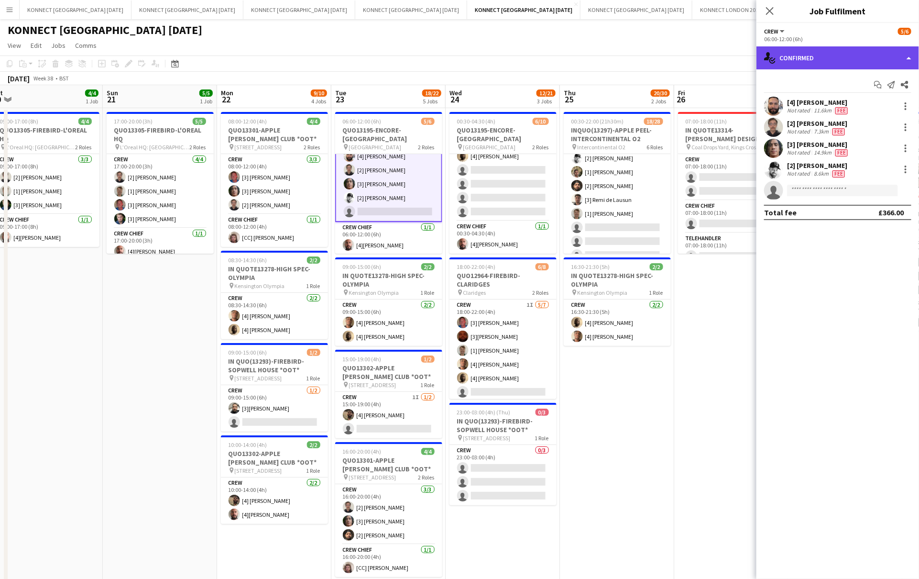
click at [713, 58] on div "single-neutral-actions-check-2 Confirmed" at bounding box center [838, 57] width 163 height 23
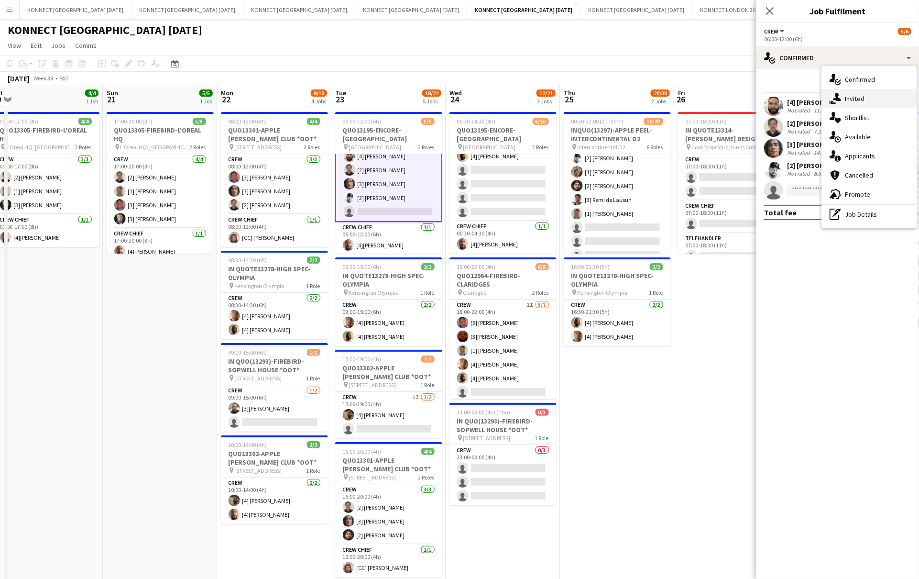
click at [713, 92] on div "single-neutral-actions-share-1 Invited" at bounding box center [869, 98] width 95 height 19
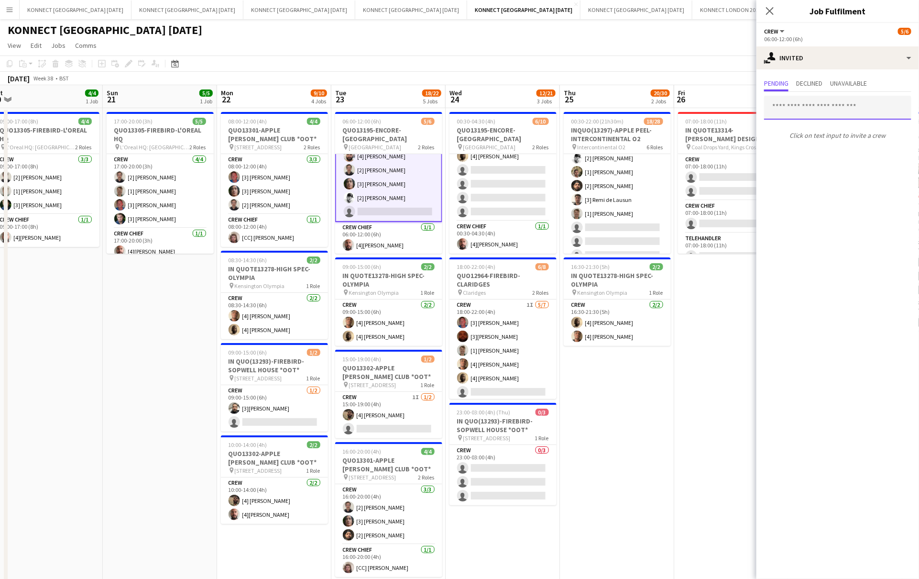
click at [713, 108] on input "text" at bounding box center [837, 108] width 147 height 24
type input "*****"
click at [713, 131] on span "[3] [PERSON_NAME] Active" at bounding box center [838, 131] width 132 height 8
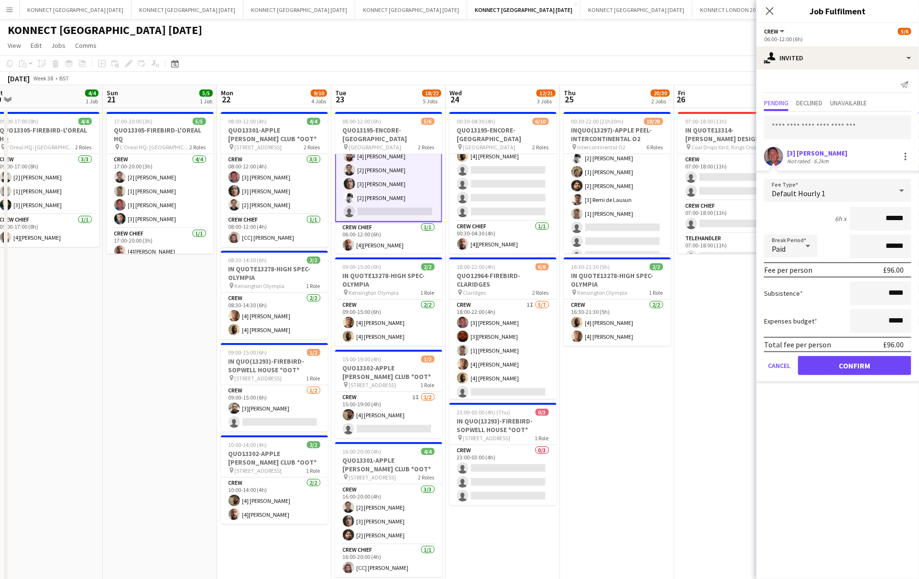
click at [713, 352] on form "Fee Type Default Hourly 1 6h x ****** Break Period Paid ****** Fee per person £…" at bounding box center [838, 281] width 163 height 204
click at [713, 363] on button "Confirm" at bounding box center [854, 365] width 113 height 19
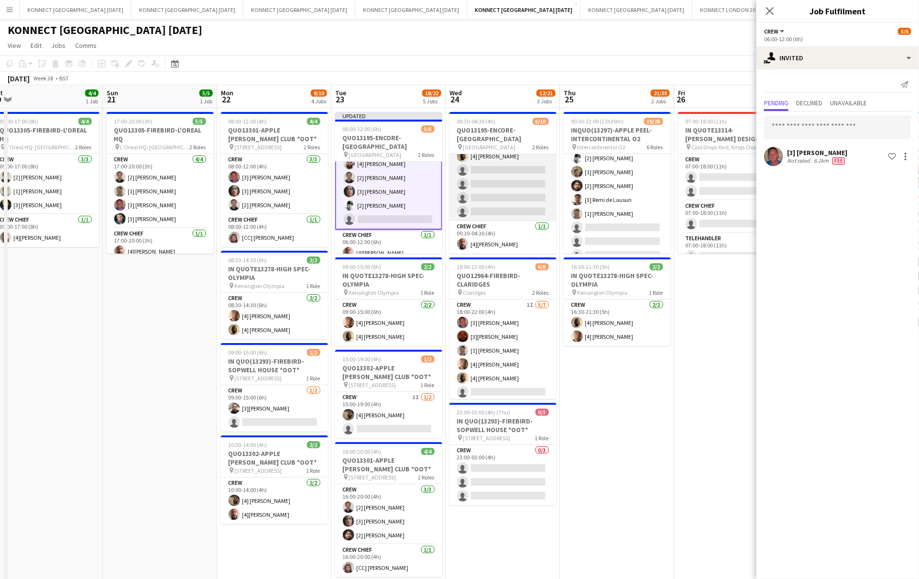
click at [475, 184] on app-card-role "Crew 1I [DATE] 00:30-04:30 (4h) [4] [PERSON_NAME] [2] [PERSON_NAME] [2] [PERSON…" at bounding box center [503, 148] width 107 height 143
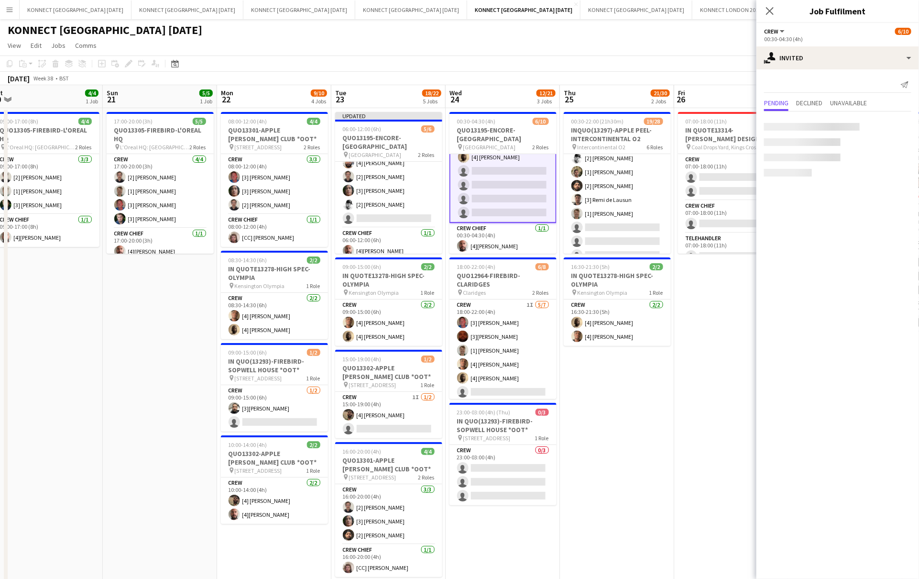
scroll to position [77, 0]
click at [713, 121] on input "text" at bounding box center [837, 127] width 147 height 24
type input "*"
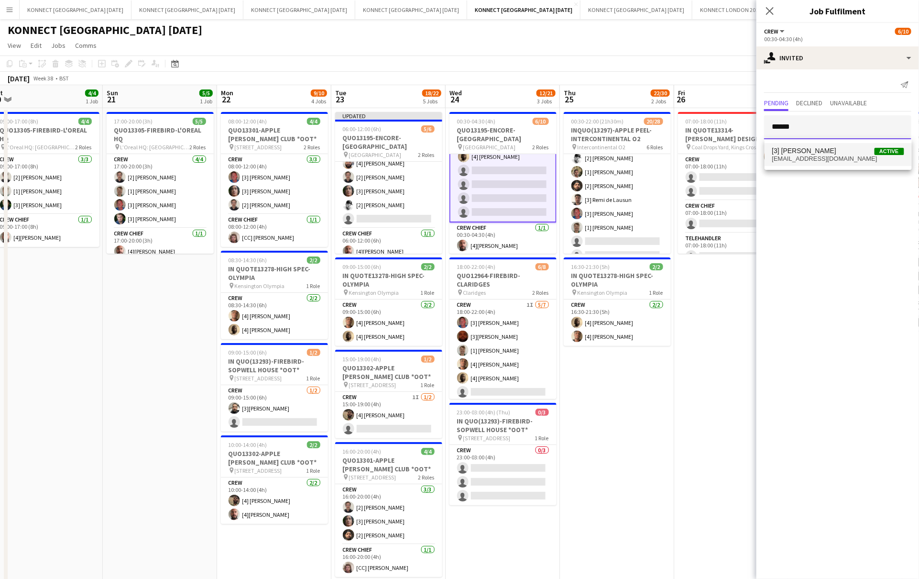
type input "******"
click at [713, 146] on mat-option "[3] [PERSON_NAME] Active [EMAIL_ADDRESS][DOMAIN_NAME]" at bounding box center [838, 154] width 147 height 23
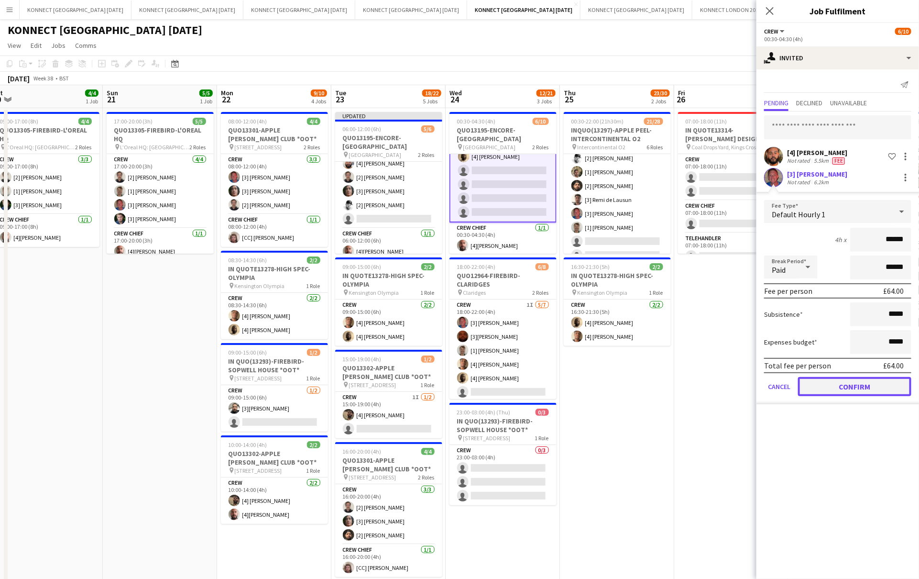
click at [713, 379] on button "Confirm" at bounding box center [854, 386] width 113 height 19
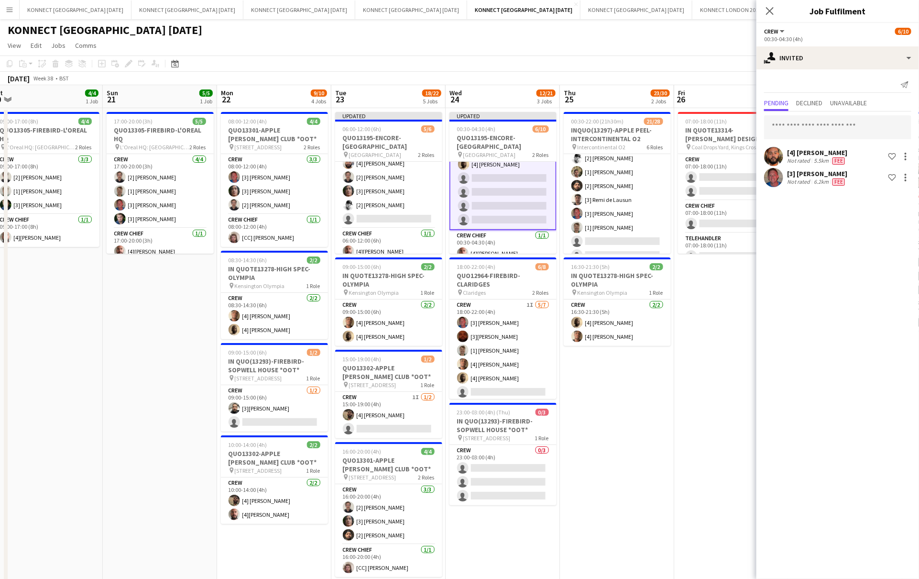
click at [713, 335] on app-date-cell "07:00-18:00 (11h) 0/4 IN QUOTE13314-[PERSON_NAME] DESIGN-KINGS CROSS pin Coal D…" at bounding box center [731, 431] width 114 height 646
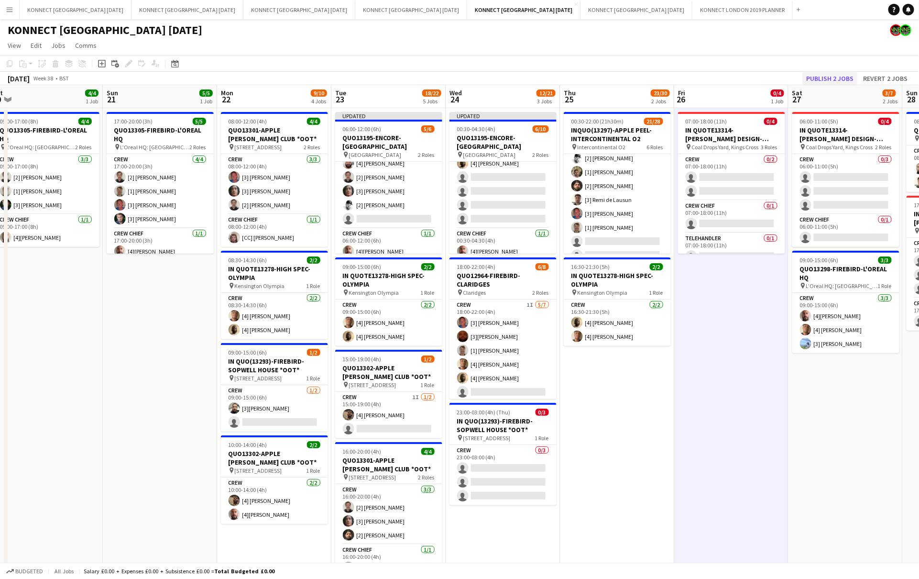
scroll to position [77, 0]
click at [713, 74] on button "Publish 2 jobs" at bounding box center [830, 78] width 55 height 12
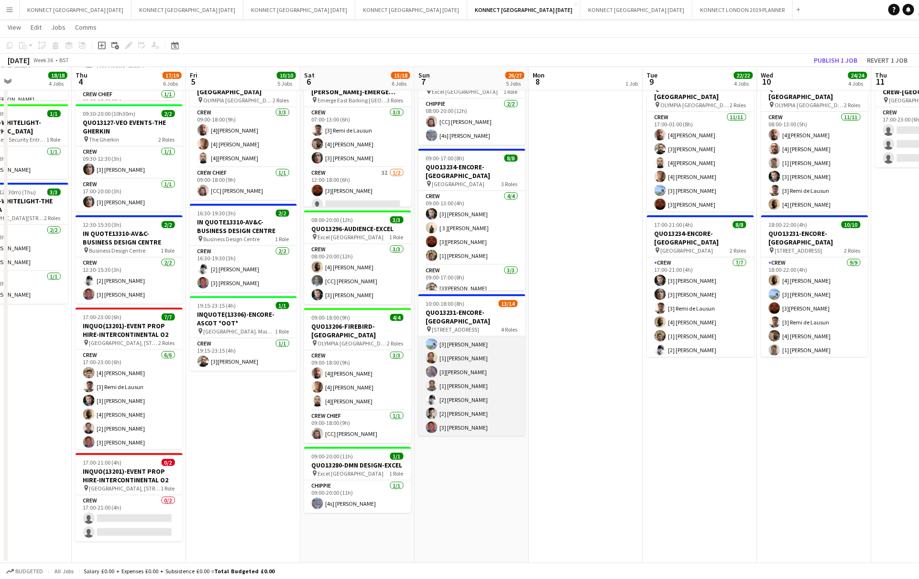
scroll to position [6, 0]
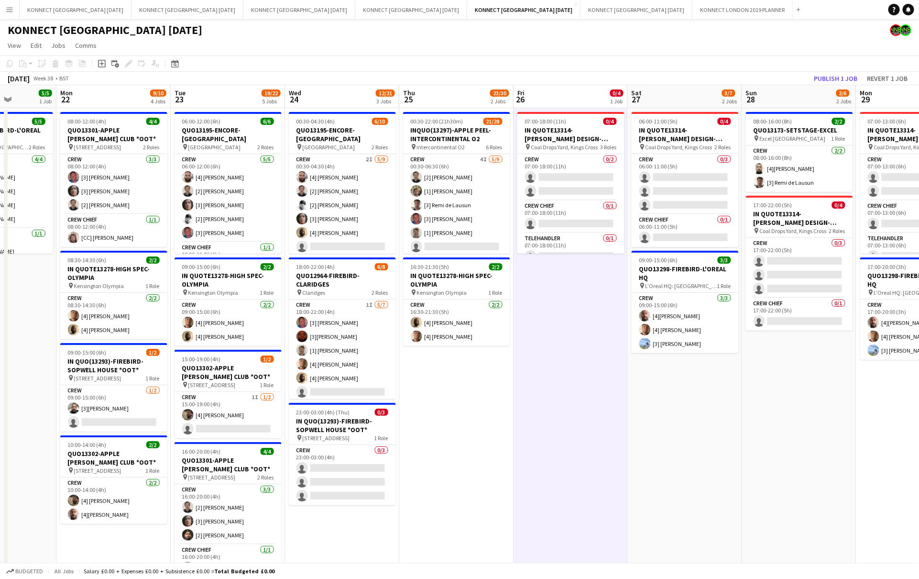
click at [585, 428] on app-date-cell "07:00-18:00 (11h) 0/4 IN QUOTE13314-[PERSON_NAME] DESIGN-KINGS CROSS pin Coal D…" at bounding box center [571, 431] width 114 height 646
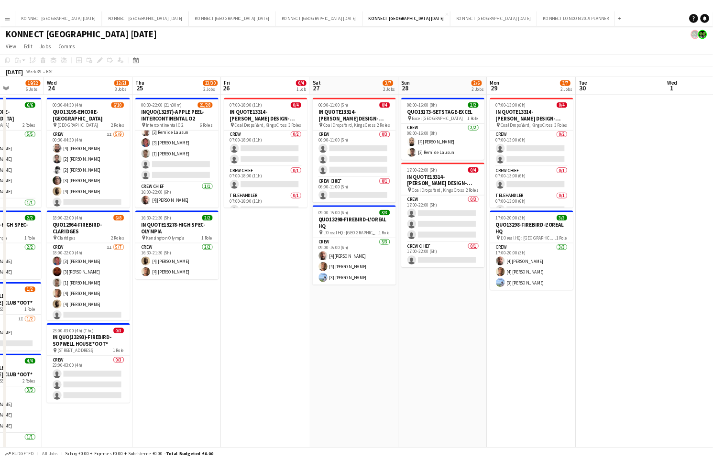
scroll to position [400, 0]
